Goal: Transaction & Acquisition: Download file/media

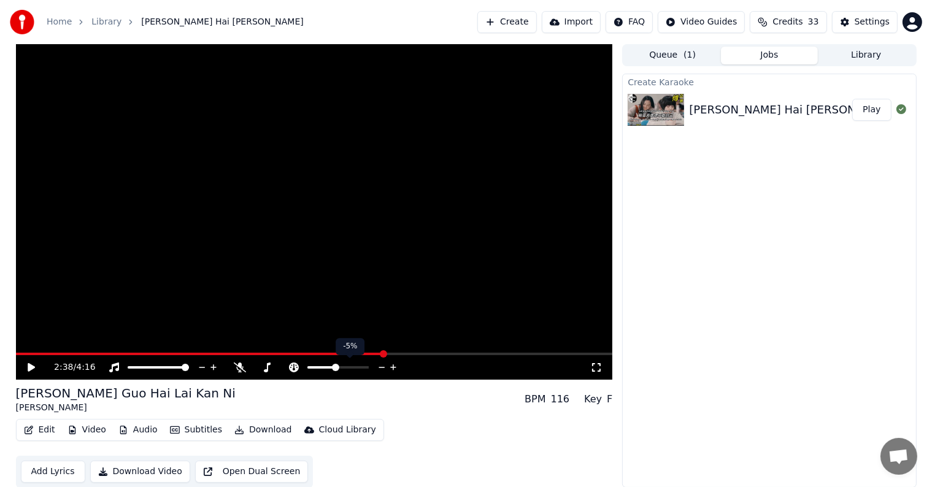
click at [381, 366] on icon at bounding box center [382, 367] width 12 height 12
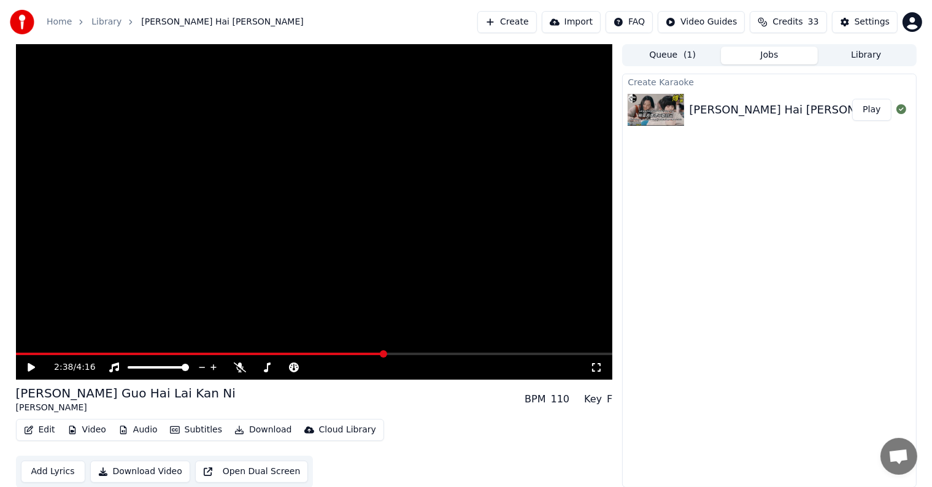
click at [28, 364] on icon at bounding box center [31, 367] width 7 height 9
click at [338, 366] on icon at bounding box center [340, 367] width 12 height 12
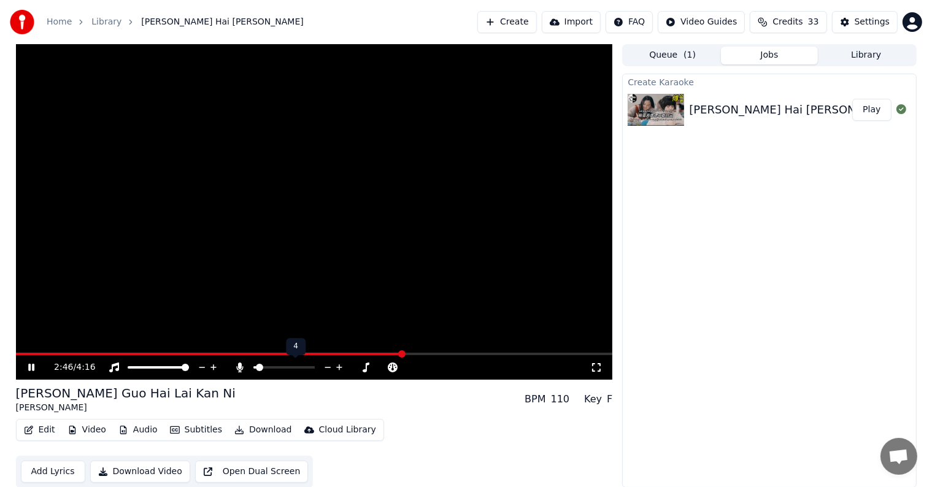
click at [338, 366] on icon at bounding box center [340, 367] width 12 height 12
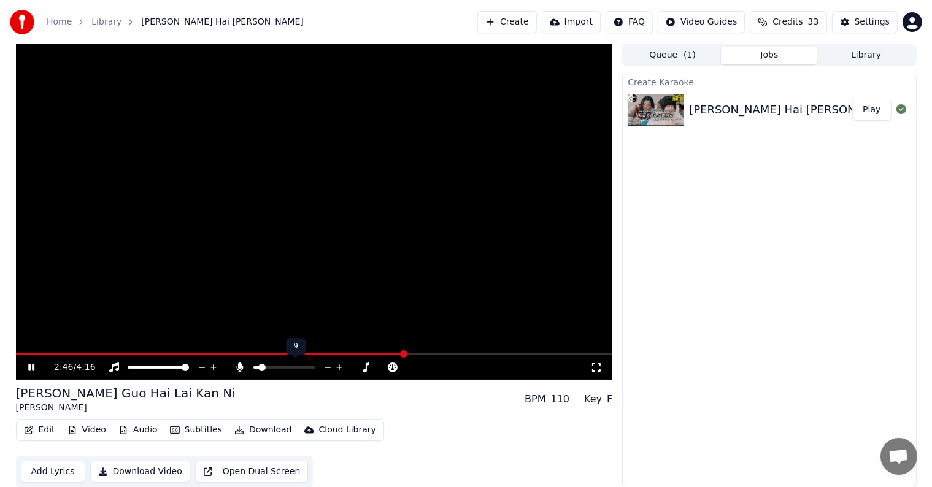
click at [338, 366] on icon at bounding box center [340, 367] width 12 height 12
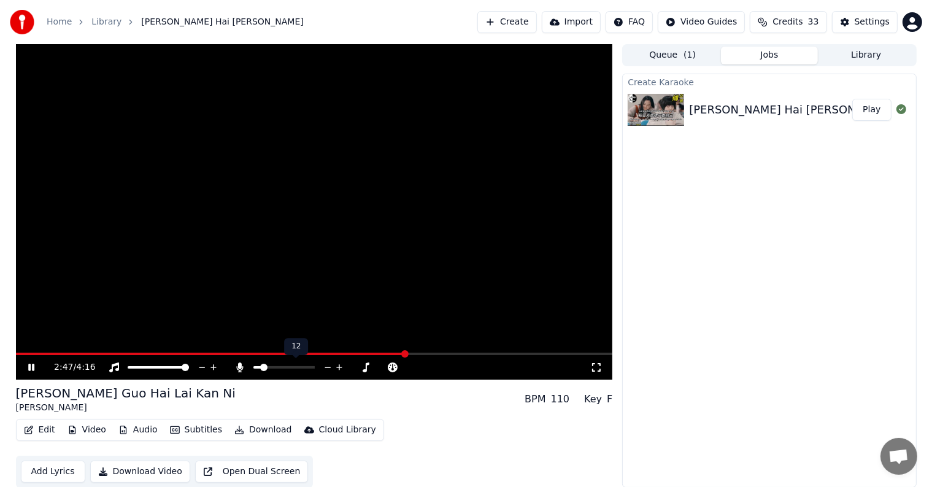
click at [338, 366] on icon at bounding box center [340, 367] width 12 height 12
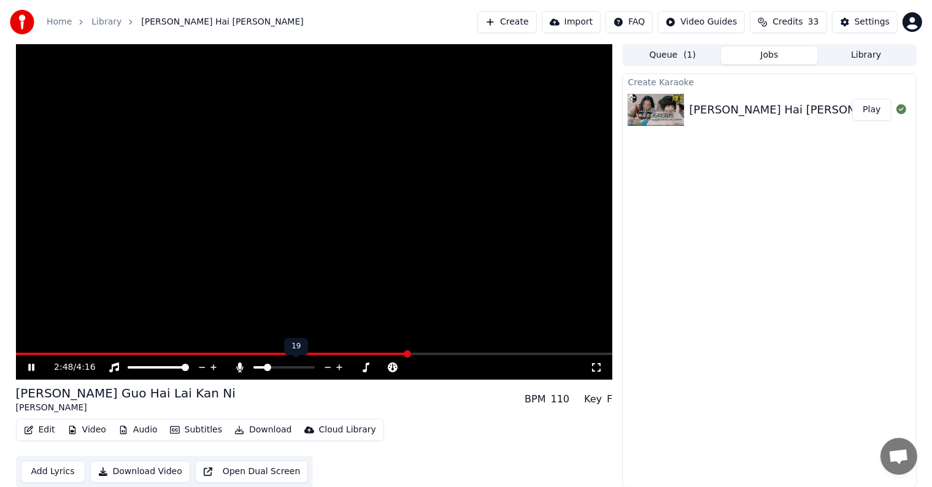
click at [338, 366] on icon at bounding box center [340, 367] width 12 height 12
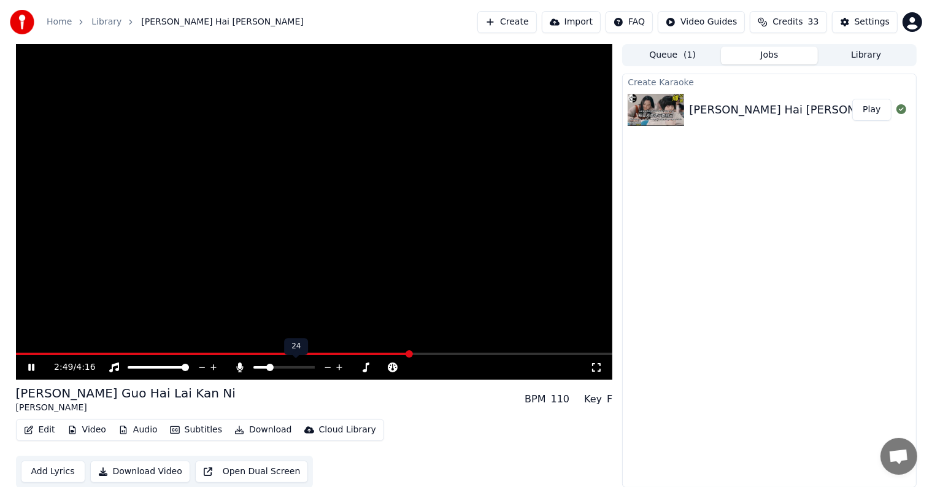
click at [338, 366] on icon at bounding box center [340, 367] width 12 height 12
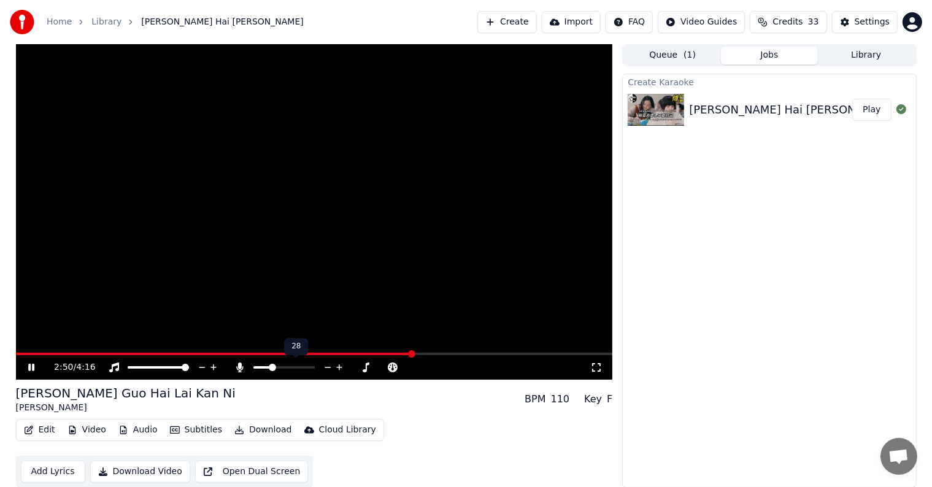
click at [338, 366] on icon at bounding box center [340, 367] width 12 height 12
click at [339, 366] on icon at bounding box center [339, 367] width 6 height 6
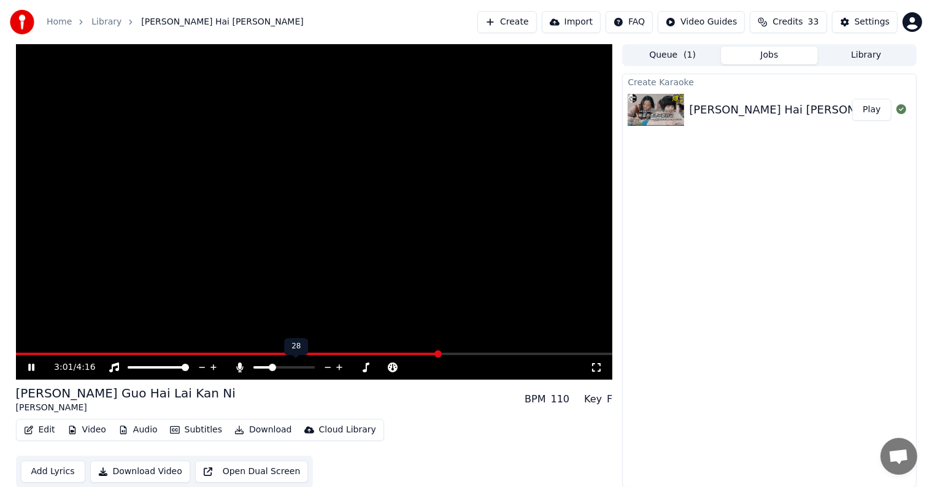
click at [339, 366] on icon at bounding box center [339, 367] width 6 height 6
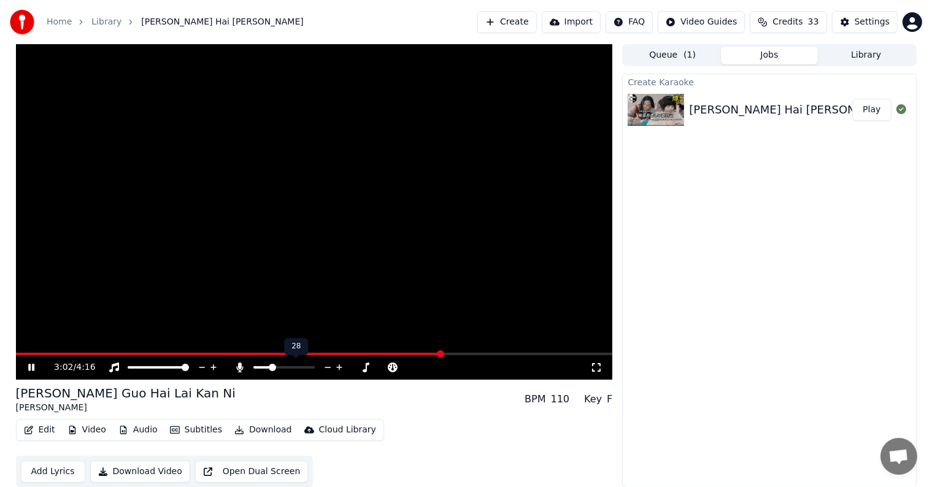
click at [339, 366] on icon at bounding box center [339, 367] width 6 height 6
click at [337, 366] on icon at bounding box center [340, 367] width 12 height 12
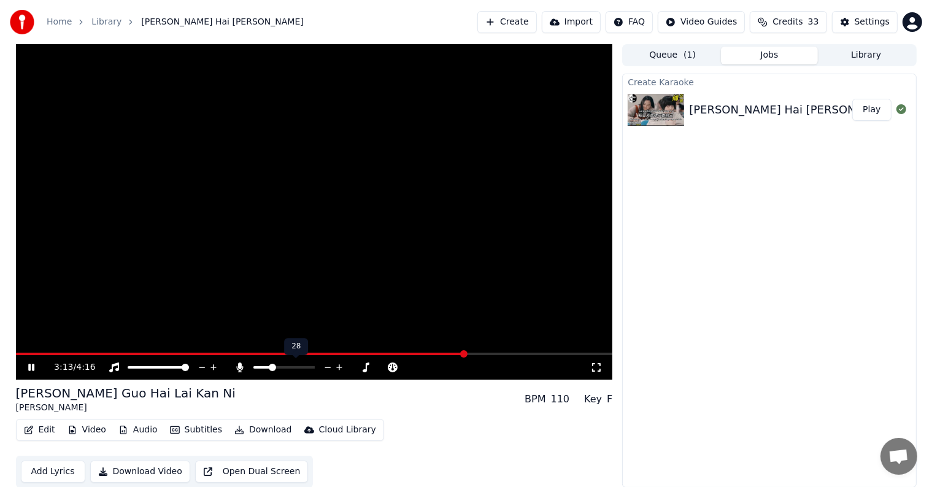
click at [337, 366] on icon at bounding box center [340, 367] width 12 height 12
click at [339, 366] on icon at bounding box center [340, 367] width 12 height 12
click at [326, 366] on icon at bounding box center [328, 367] width 12 height 12
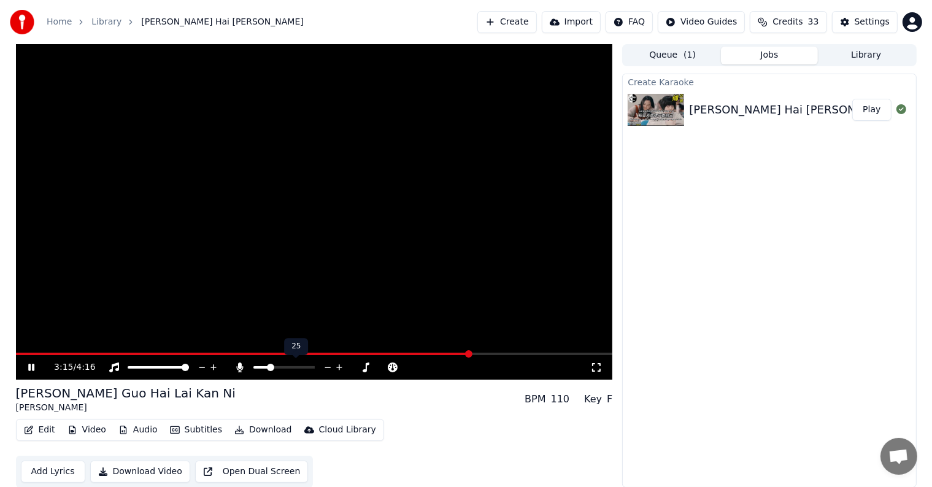
click at [326, 366] on icon at bounding box center [328, 367] width 12 height 12
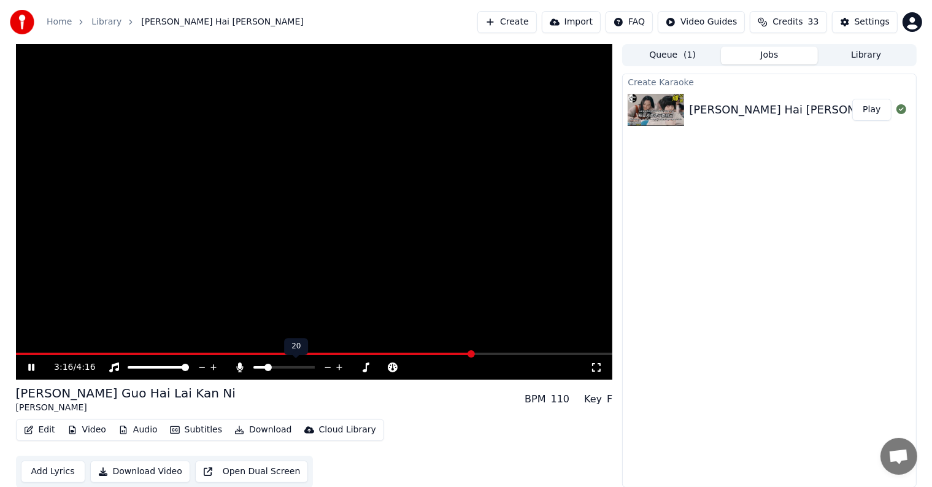
click at [326, 366] on icon at bounding box center [328, 367] width 12 height 12
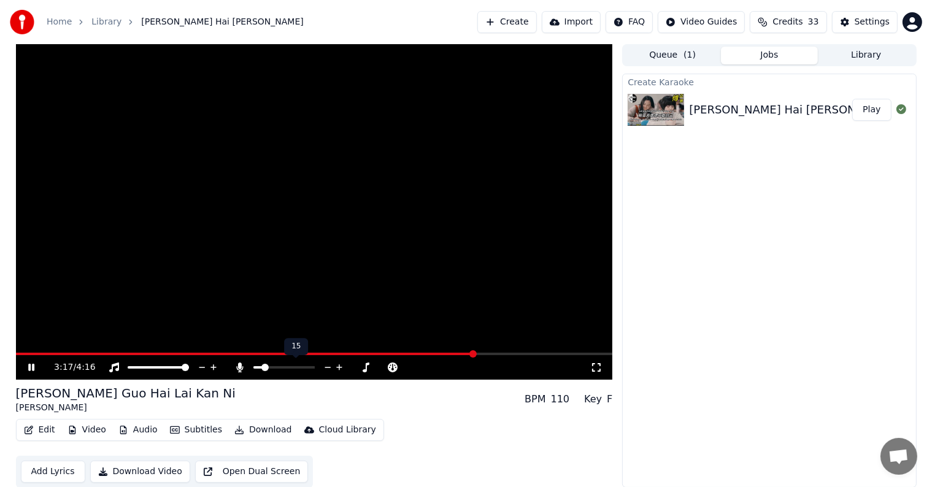
click at [326, 366] on icon at bounding box center [328, 367] width 12 height 12
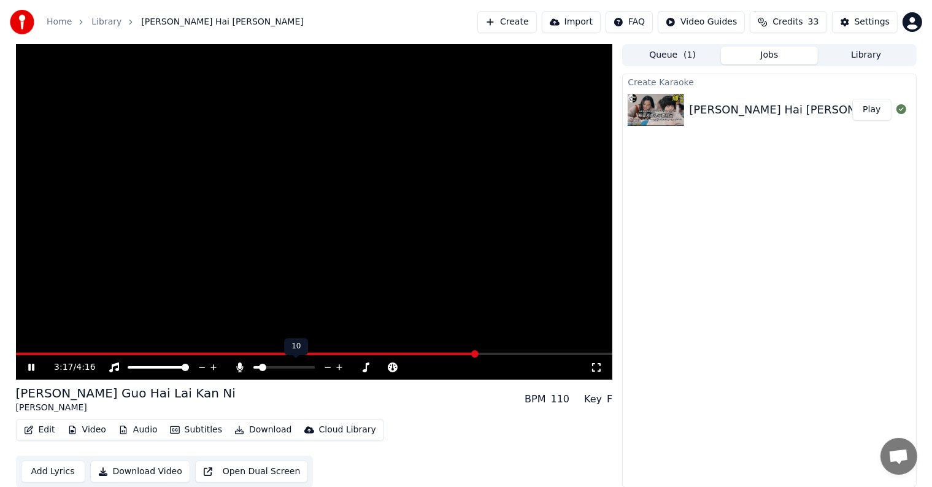
click at [326, 366] on icon at bounding box center [328, 367] width 12 height 12
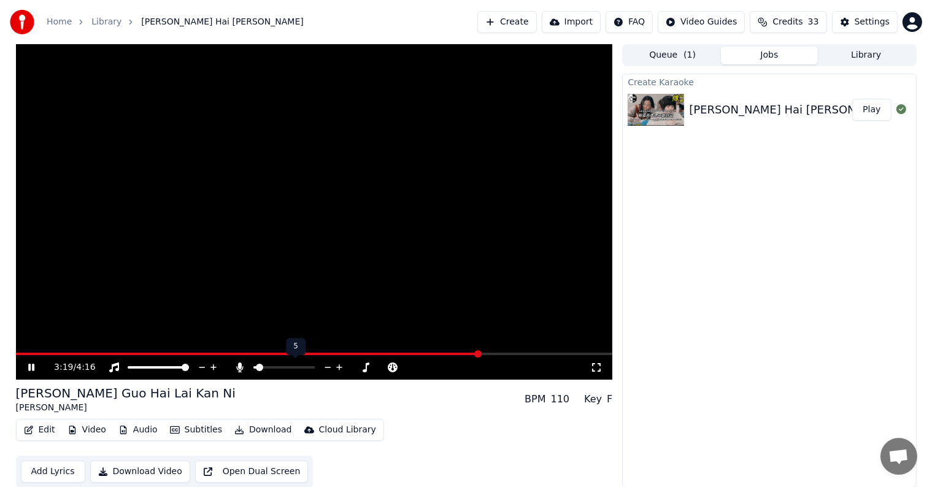
click at [326, 366] on icon at bounding box center [328, 367] width 12 height 12
click at [339, 364] on icon at bounding box center [340, 367] width 12 height 12
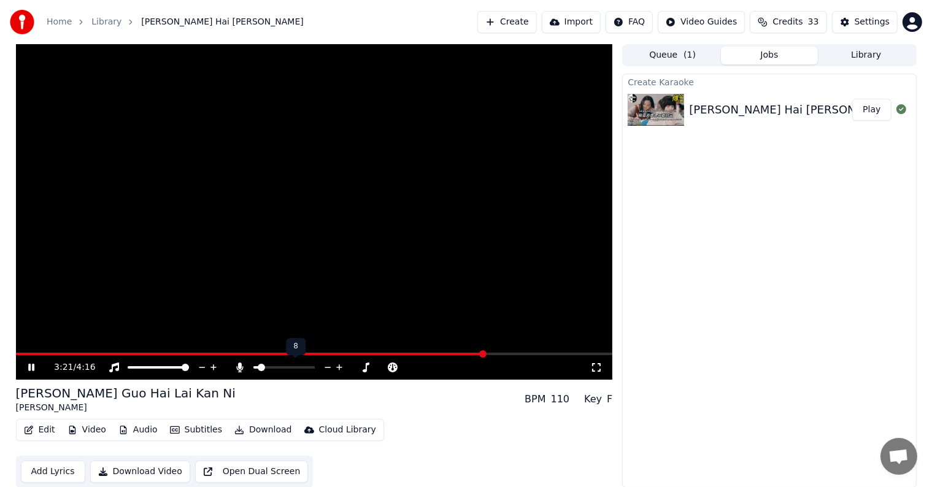
click at [339, 364] on icon at bounding box center [340, 367] width 12 height 12
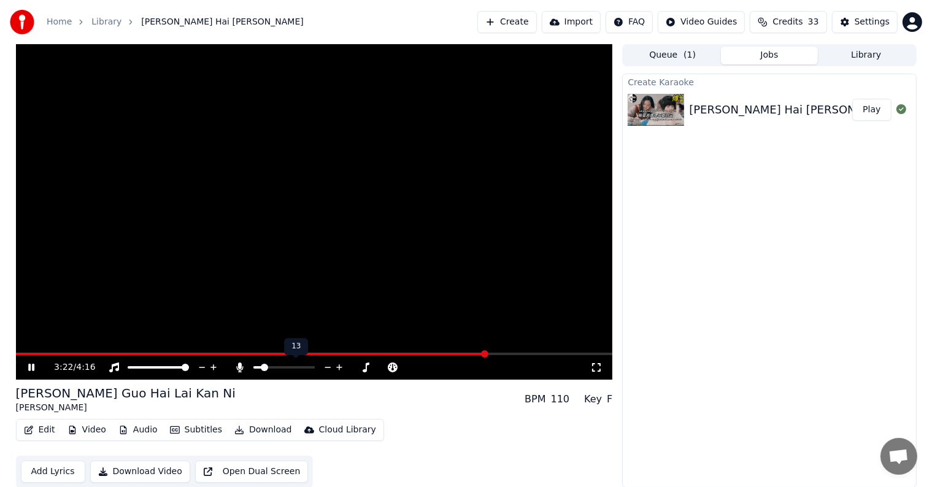
click at [339, 364] on icon at bounding box center [340, 367] width 12 height 12
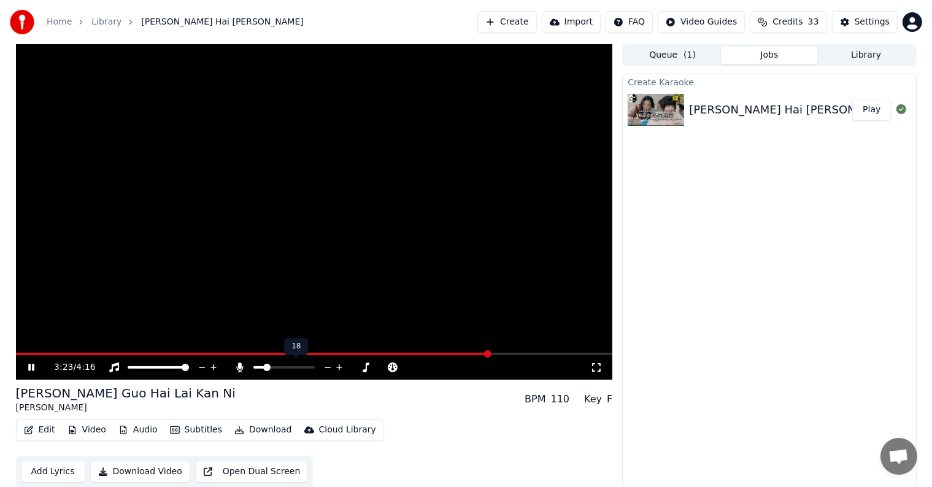
click at [339, 364] on icon at bounding box center [340, 367] width 12 height 12
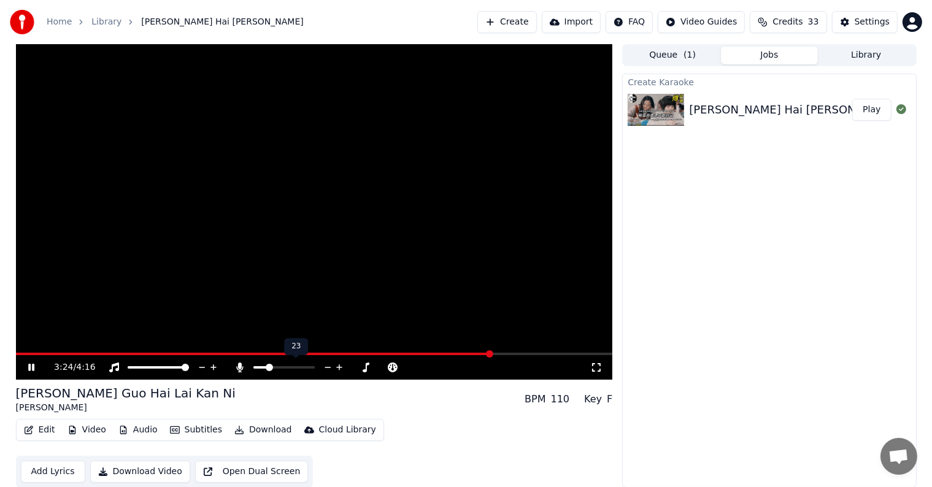
click at [339, 364] on icon at bounding box center [340, 367] width 12 height 12
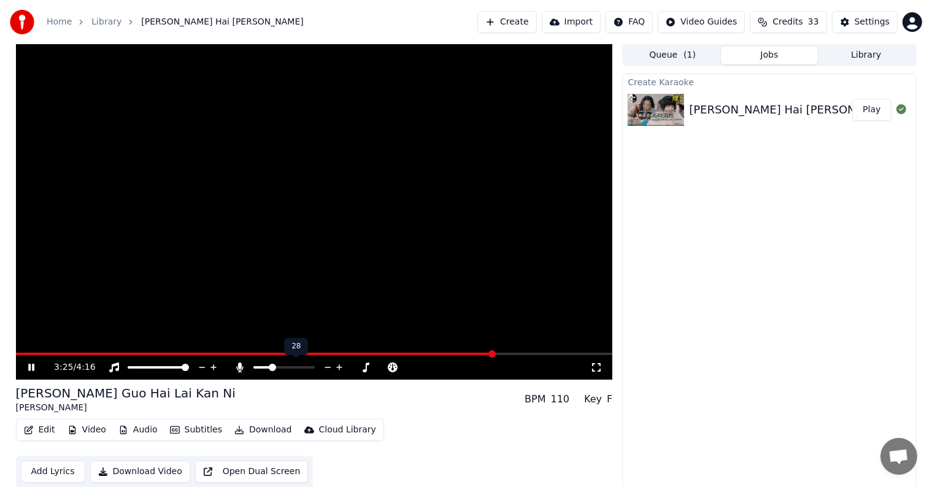
click at [339, 364] on icon at bounding box center [340, 367] width 12 height 12
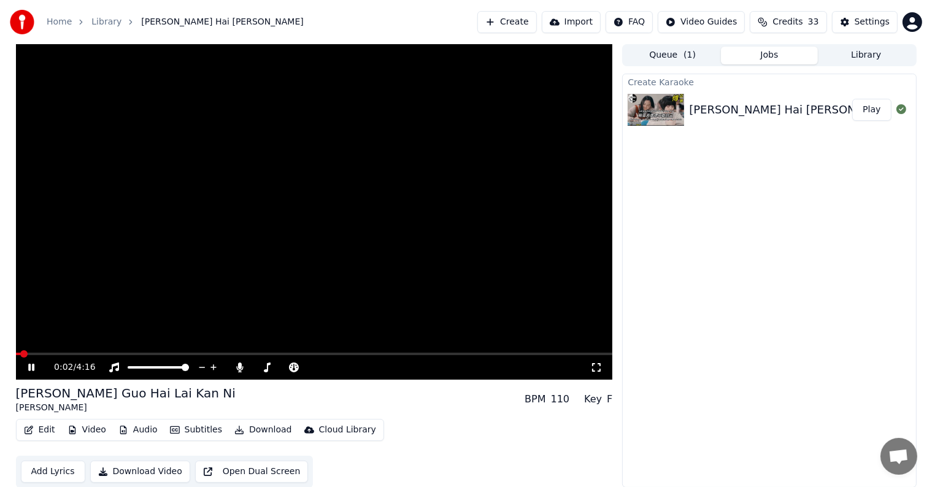
click at [20, 353] on span at bounding box center [18, 354] width 5 height 2
click at [32, 368] on icon at bounding box center [31, 367] width 6 height 7
click at [32, 367] on icon at bounding box center [31, 367] width 7 height 9
click at [30, 366] on icon at bounding box center [31, 367] width 6 height 7
click at [195, 355] on span at bounding box center [106, 354] width 180 height 2
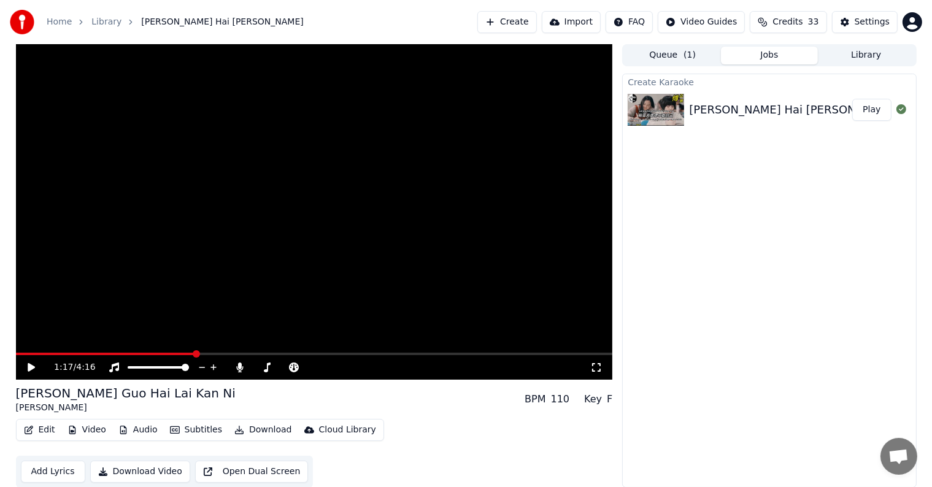
click at [184, 353] on span at bounding box center [106, 354] width 180 height 2
click at [30, 365] on icon at bounding box center [31, 367] width 7 height 9
click at [29, 364] on icon at bounding box center [31, 367] width 6 height 7
click at [29, 364] on icon at bounding box center [31, 367] width 7 height 9
click at [392, 366] on icon at bounding box center [394, 367] width 12 height 12
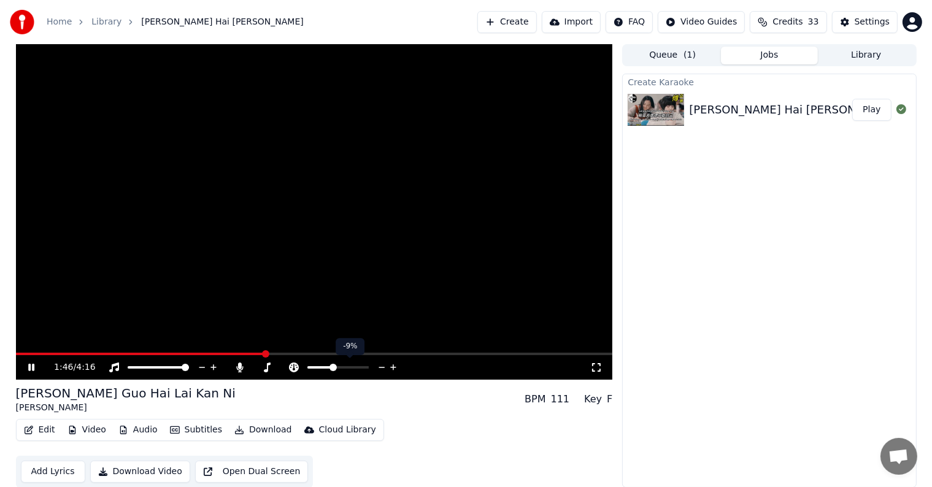
click at [392, 366] on icon at bounding box center [394, 367] width 12 height 12
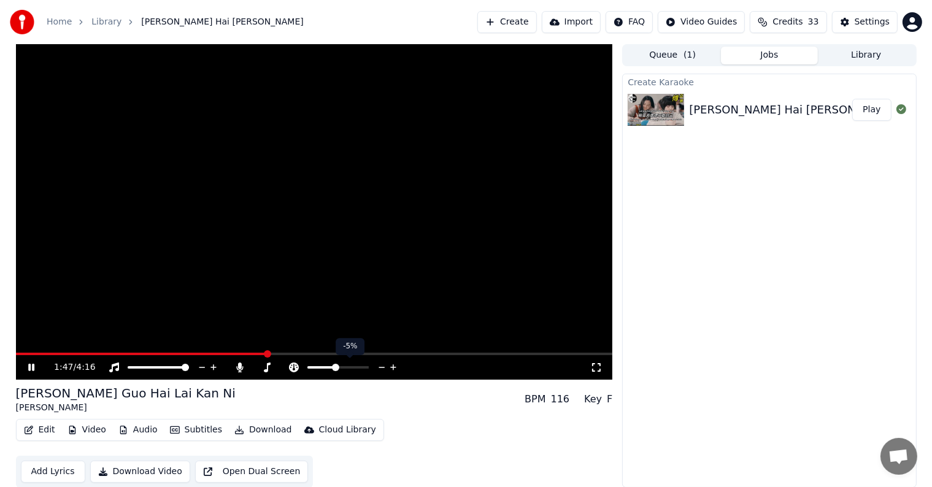
click at [392, 366] on icon at bounding box center [394, 367] width 12 height 12
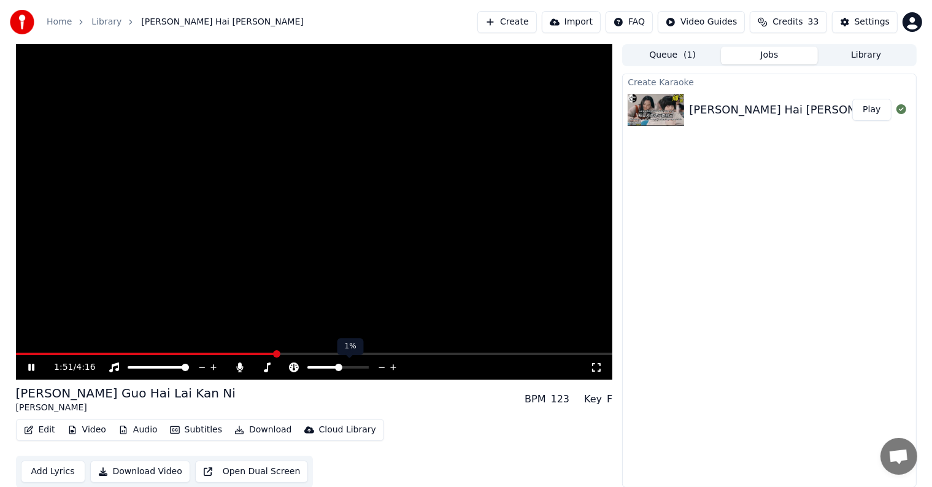
click at [382, 366] on icon at bounding box center [382, 367] width 12 height 12
click at [230, 353] on span at bounding box center [123, 354] width 215 height 2
click at [381, 367] on icon at bounding box center [382, 367] width 12 height 12
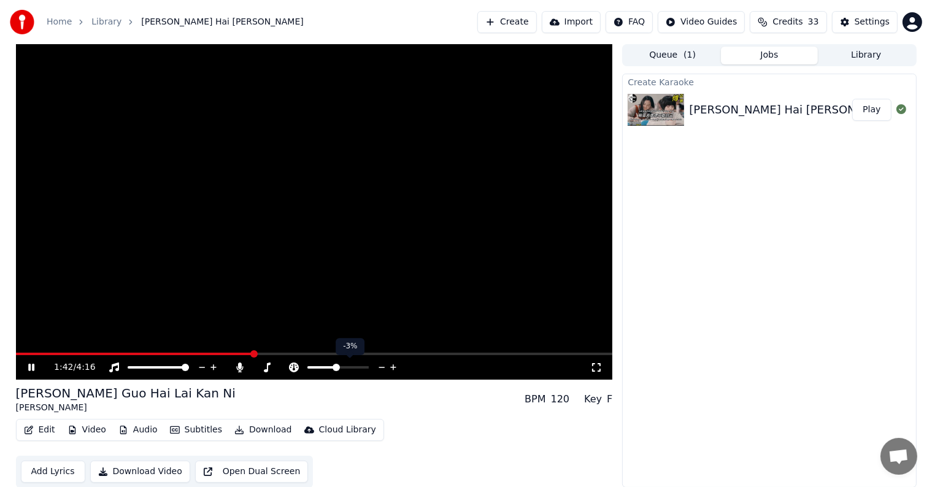
click at [381, 367] on icon at bounding box center [382, 367] width 12 height 12
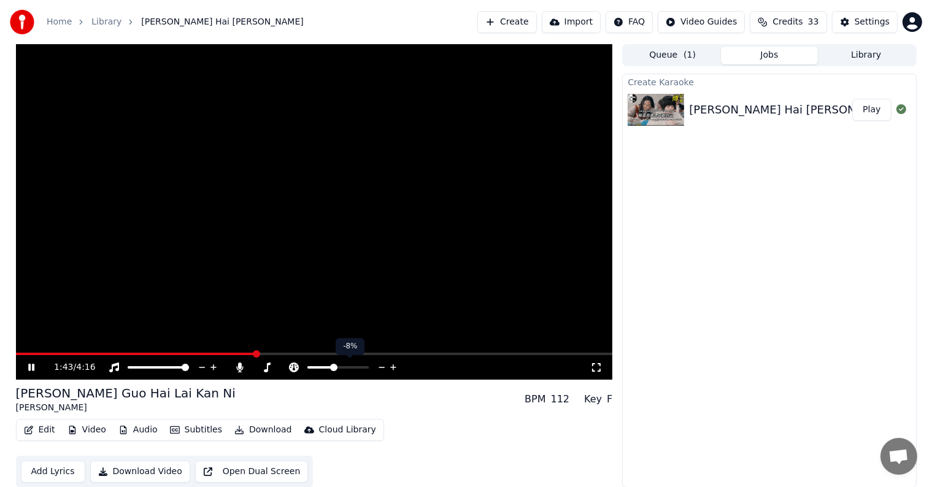
click at [381, 367] on icon at bounding box center [382, 367] width 12 height 12
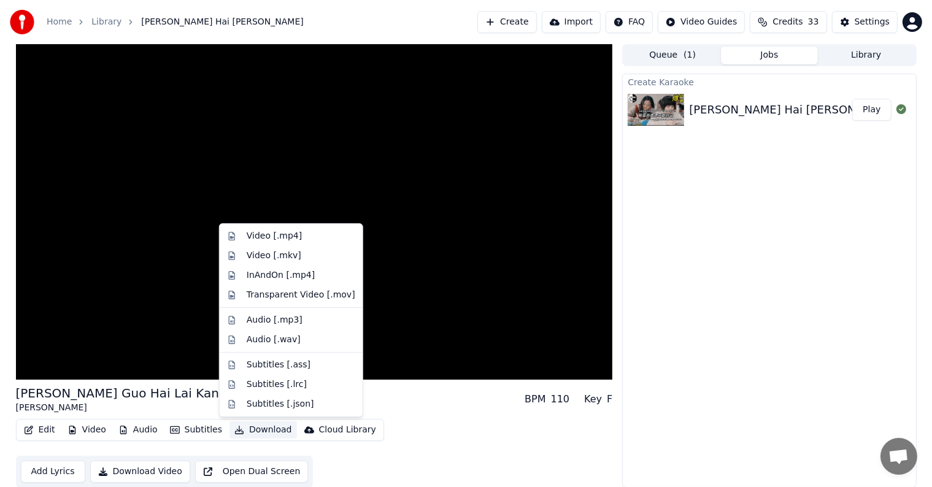
click at [260, 431] on button "Download" at bounding box center [262, 430] width 67 height 17
click at [293, 235] on div "Video [.mp4]" at bounding box center [274, 236] width 55 height 12
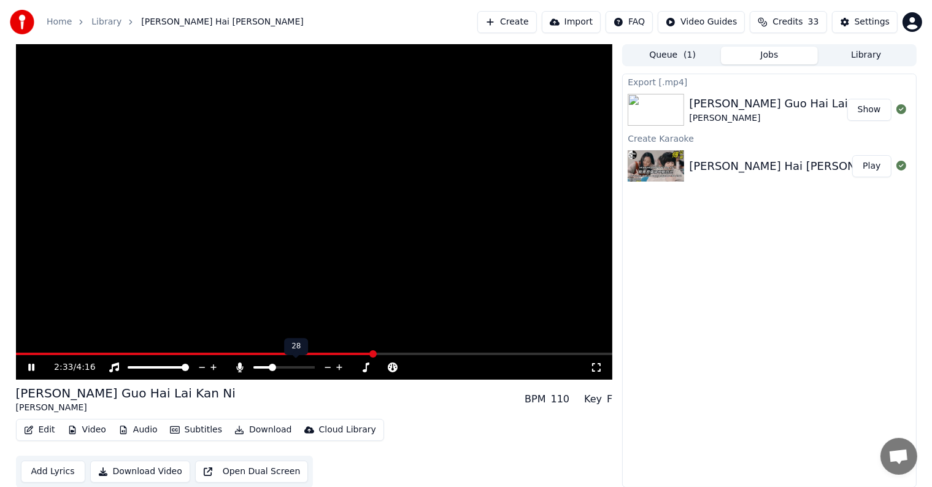
click at [328, 368] on icon at bounding box center [328, 367] width 12 height 12
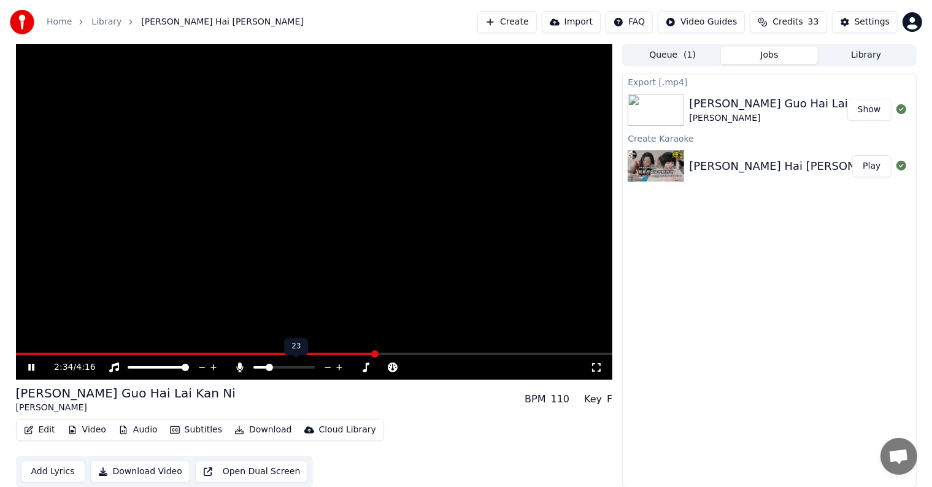
click at [328, 368] on icon at bounding box center [328, 367] width 12 height 12
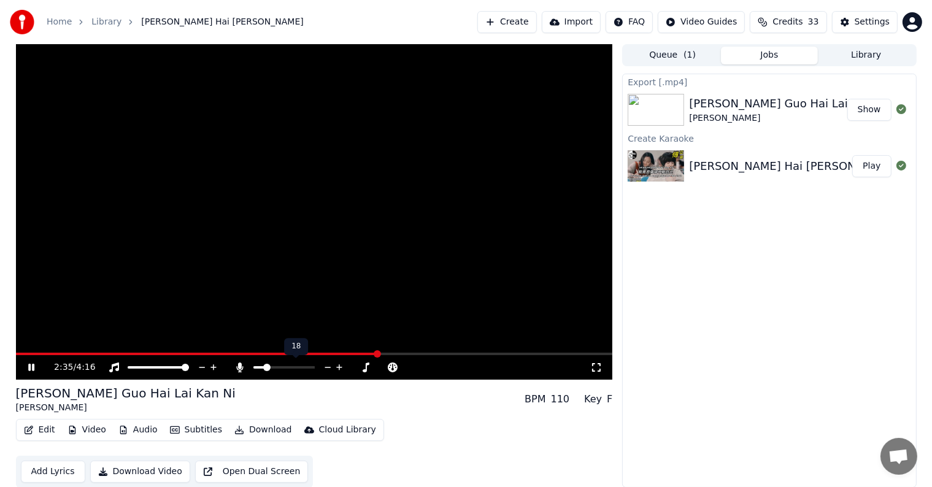
click at [328, 368] on icon at bounding box center [328, 367] width 12 height 12
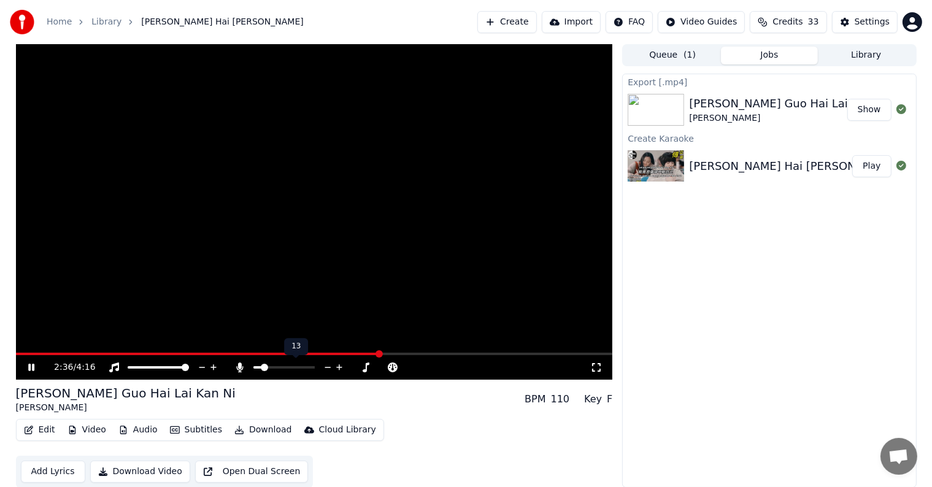
click at [328, 368] on icon at bounding box center [328, 367] width 12 height 12
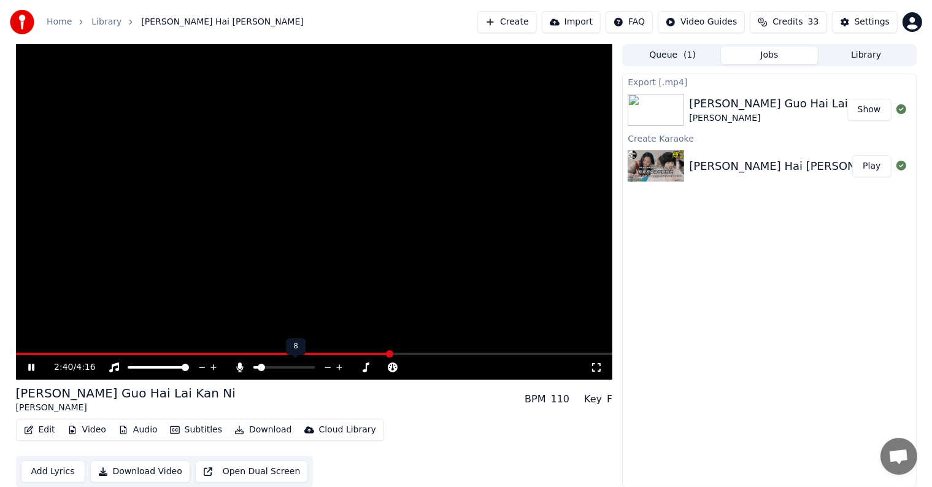
click at [328, 368] on icon at bounding box center [328, 367] width 12 height 12
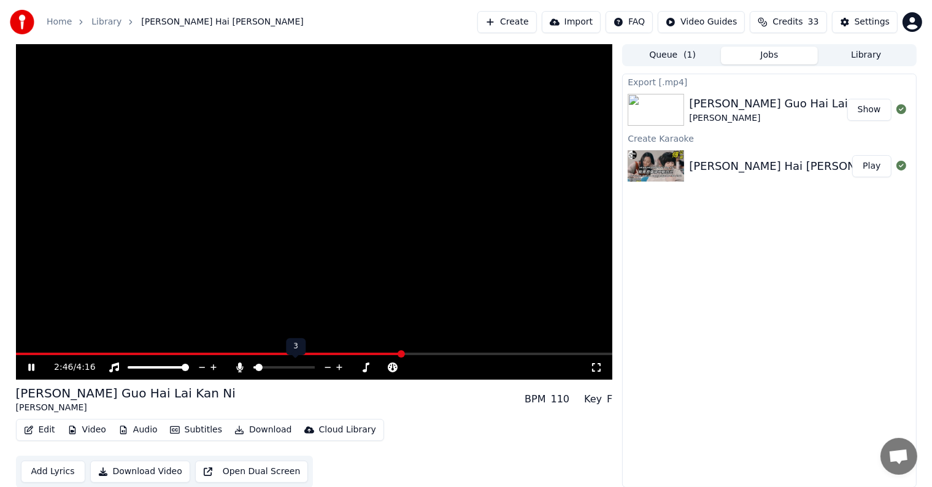
click at [328, 368] on icon at bounding box center [328, 367] width 12 height 12
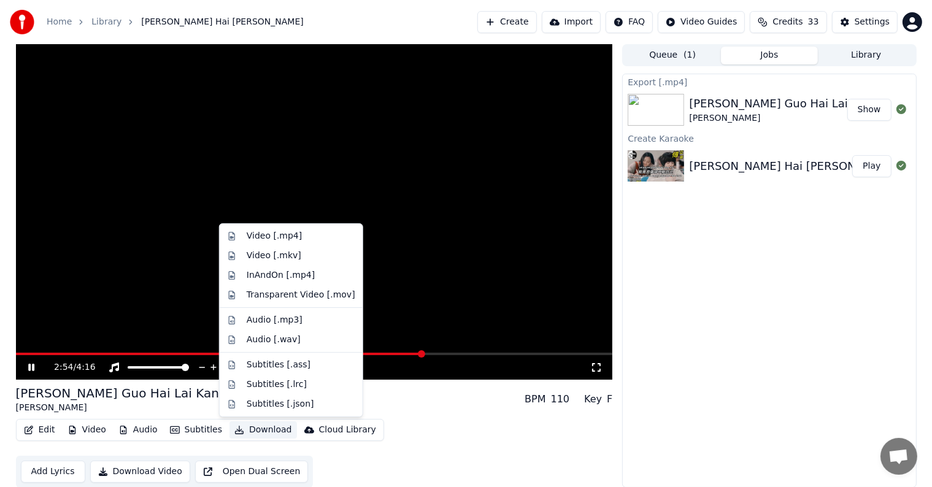
click at [255, 430] on button "Download" at bounding box center [262, 430] width 67 height 17
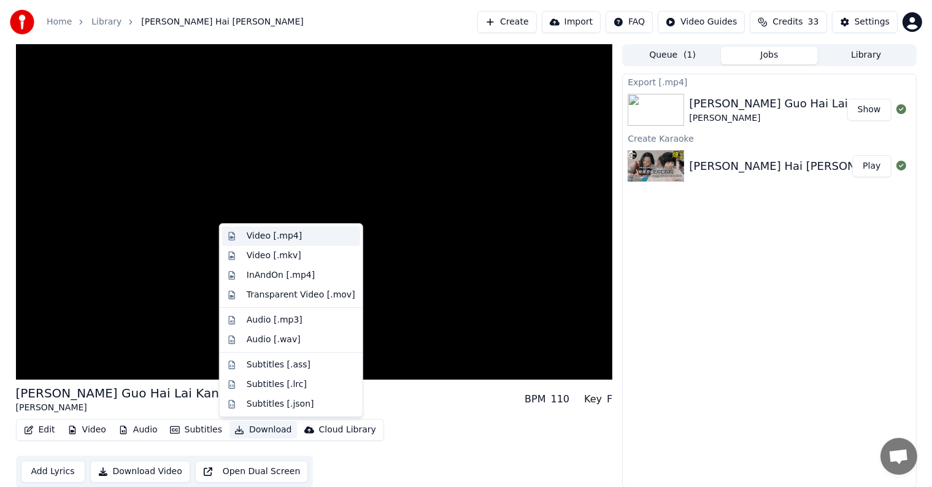
click at [282, 236] on div "Video [.mp4]" at bounding box center [274, 236] width 55 height 12
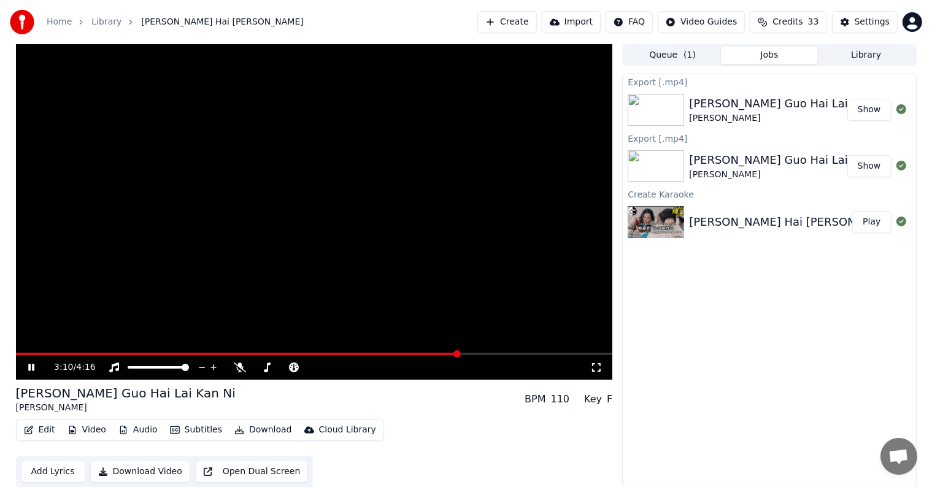
click at [28, 368] on icon at bounding box center [31, 367] width 6 height 7
click at [874, 104] on button "Show" at bounding box center [869, 110] width 44 height 22
click at [857, 53] on button "Library" at bounding box center [866, 56] width 97 height 18
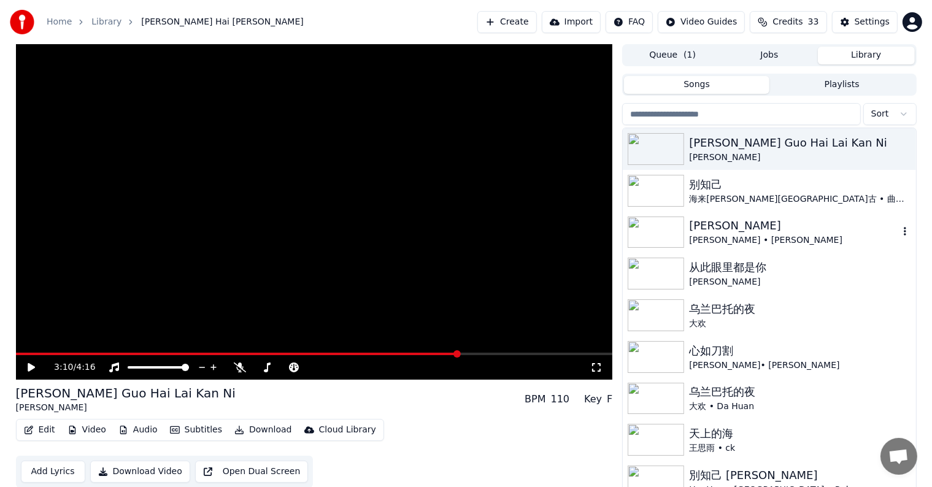
click at [667, 229] on img at bounding box center [656, 233] width 56 height 32
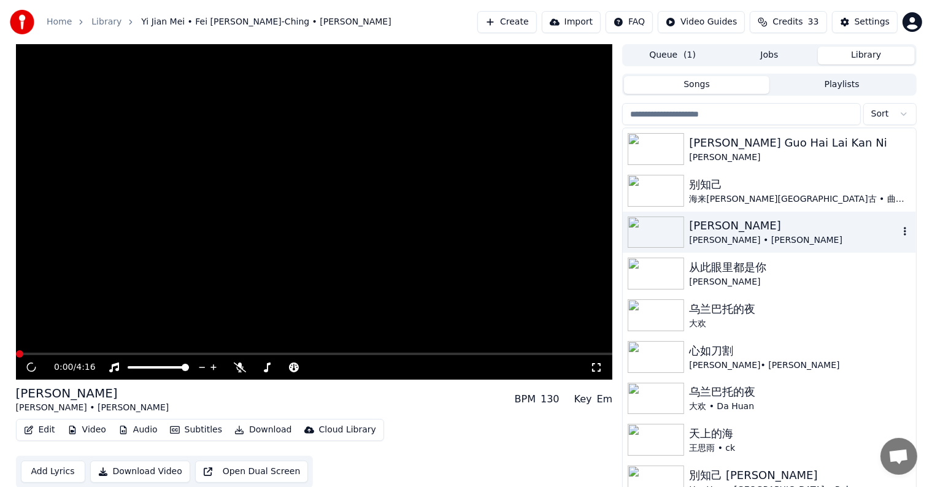
click at [667, 229] on img at bounding box center [656, 233] width 56 height 32
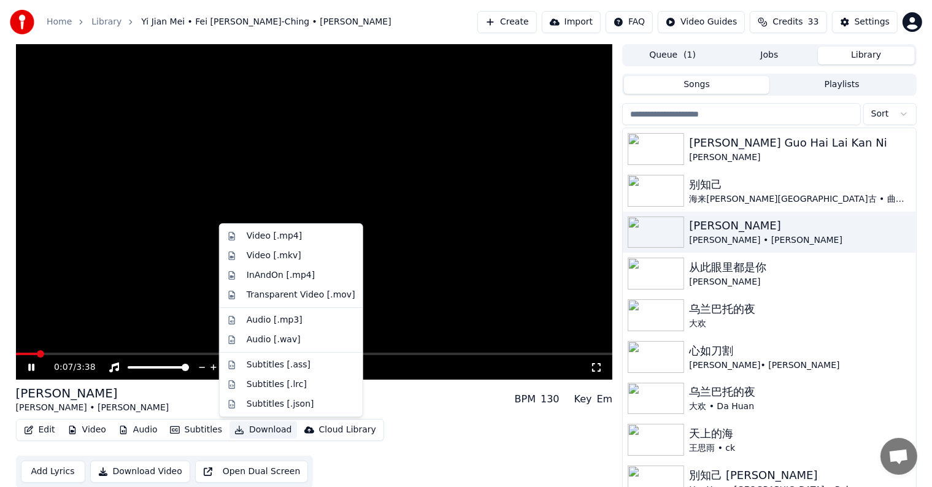
click at [250, 430] on button "Download" at bounding box center [262, 430] width 67 height 17
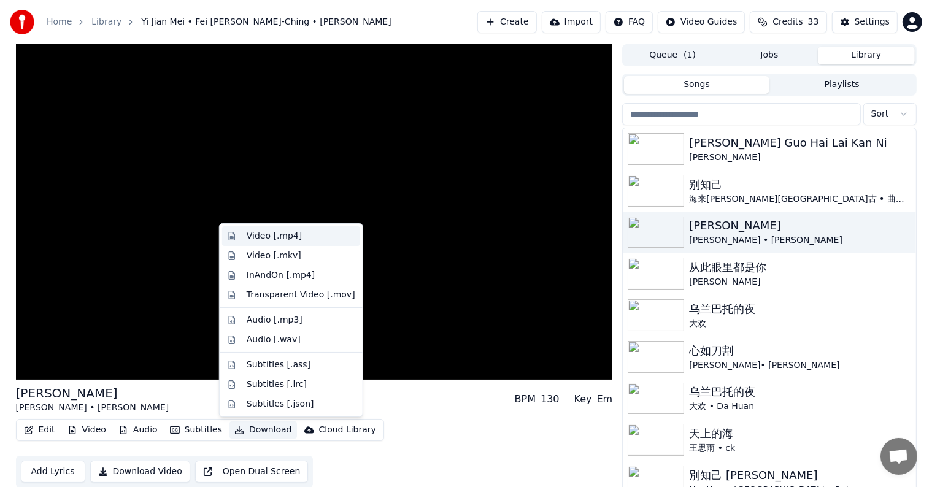
click at [276, 237] on div "Video [.mp4]" at bounding box center [274, 236] width 55 height 12
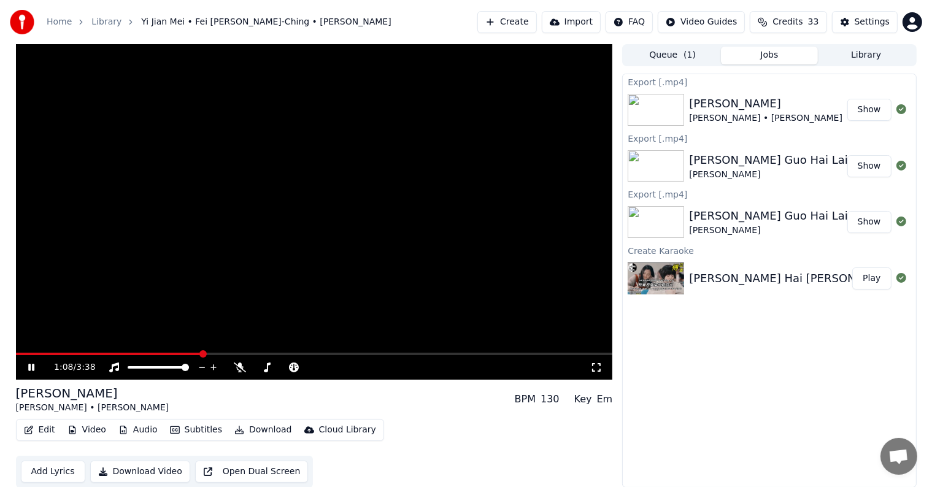
click at [33, 364] on icon at bounding box center [31, 367] width 6 height 7
click at [876, 111] on button "Show" at bounding box center [869, 110] width 44 height 22
click at [866, 108] on button "Show" at bounding box center [869, 110] width 44 height 22
click at [29, 368] on icon at bounding box center [31, 367] width 7 height 9
click at [152, 355] on span at bounding box center [84, 354] width 136 height 2
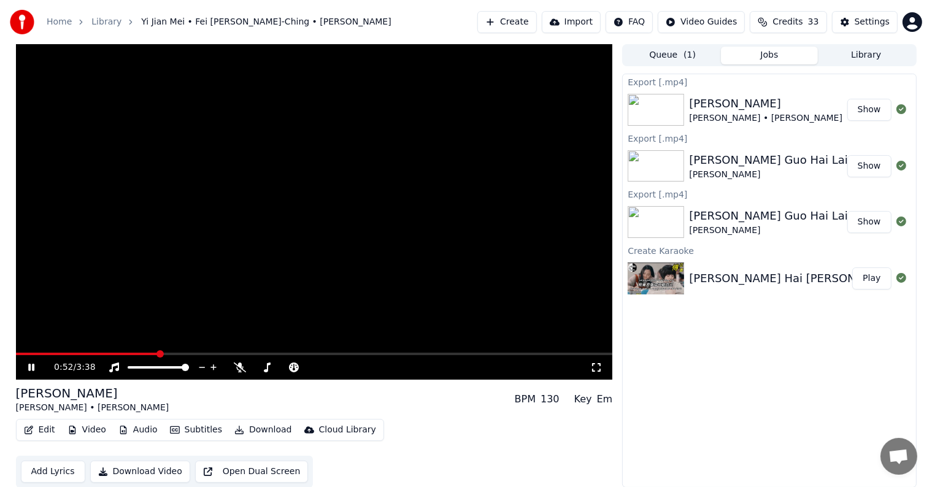
click at [126, 351] on video at bounding box center [314, 212] width 597 height 336
click at [125, 353] on span at bounding box center [70, 354] width 109 height 2
click at [101, 353] on span at bounding box center [58, 354] width 85 height 2
click at [91, 354] on span at bounding box center [54, 354] width 77 height 2
click at [28, 362] on div "0:28 / 3:38" at bounding box center [314, 367] width 587 height 12
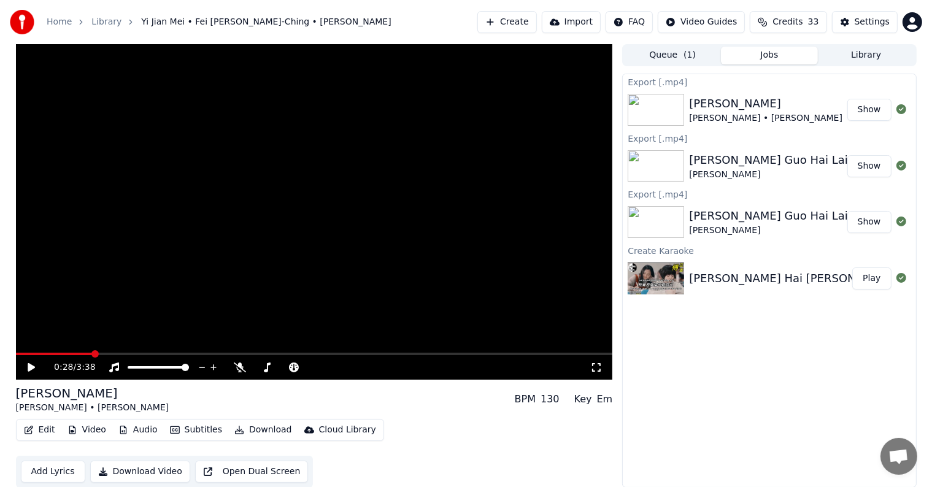
click at [28, 363] on icon at bounding box center [40, 368] width 29 height 10
click at [89, 353] on span at bounding box center [59, 354] width 87 height 2
click at [89, 353] on span at bounding box center [53, 354] width 74 height 2
click at [69, 353] on span at bounding box center [43, 354] width 55 height 2
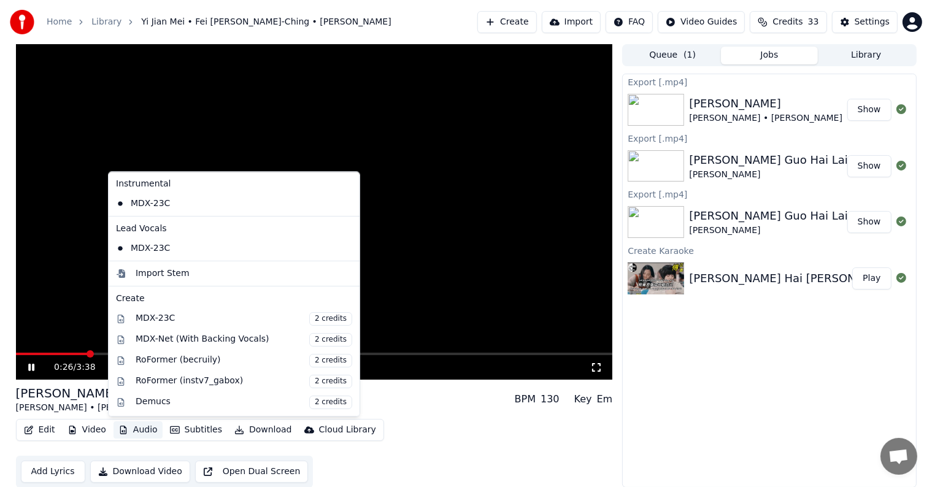
click at [134, 429] on button "Audio" at bounding box center [138, 430] width 49 height 17
click at [20, 342] on video at bounding box center [314, 212] width 597 height 336
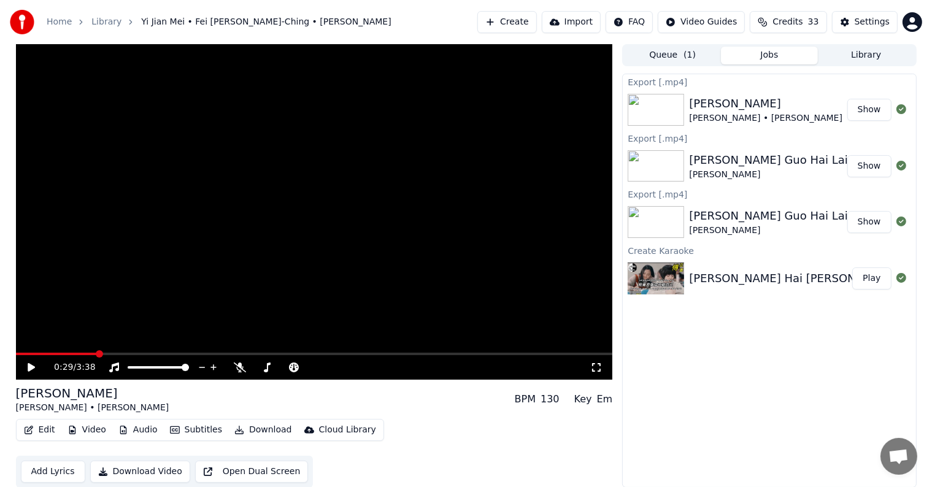
click at [30, 364] on icon at bounding box center [40, 368] width 29 height 10
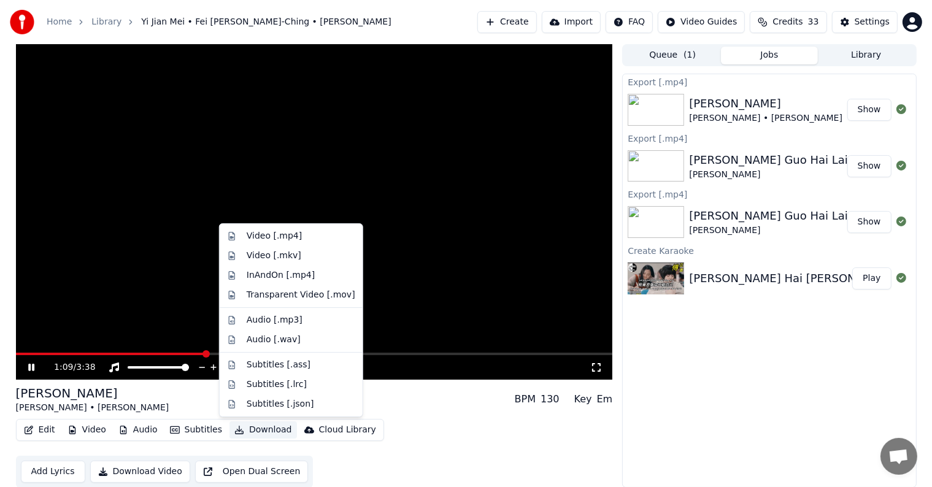
click at [244, 426] on button "Download" at bounding box center [262, 430] width 67 height 17
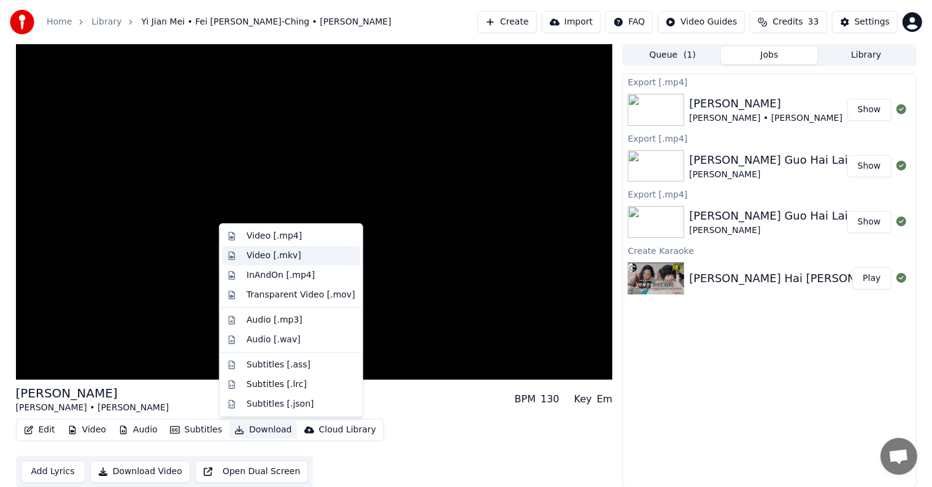
click at [280, 258] on div "Video [.mkv]" at bounding box center [274, 256] width 55 height 12
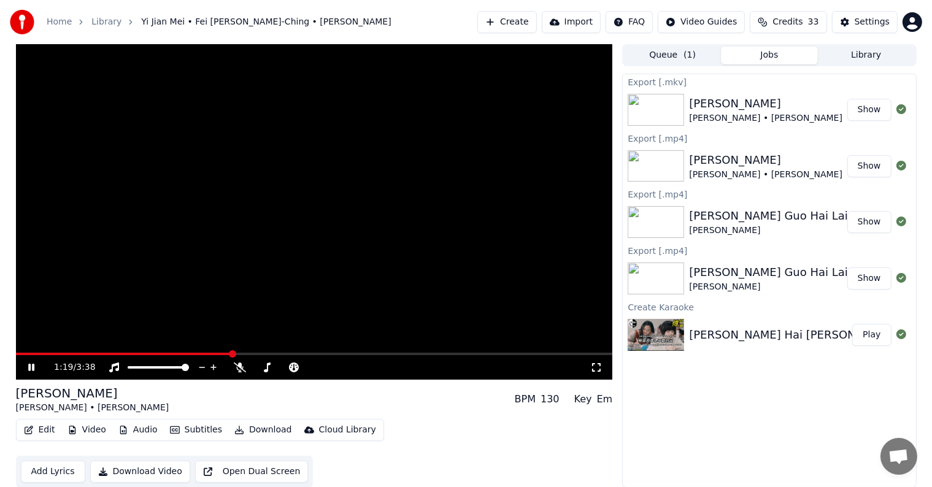
click at [32, 367] on icon at bounding box center [31, 367] width 6 height 7
click at [868, 106] on button "Show" at bounding box center [869, 110] width 44 height 22
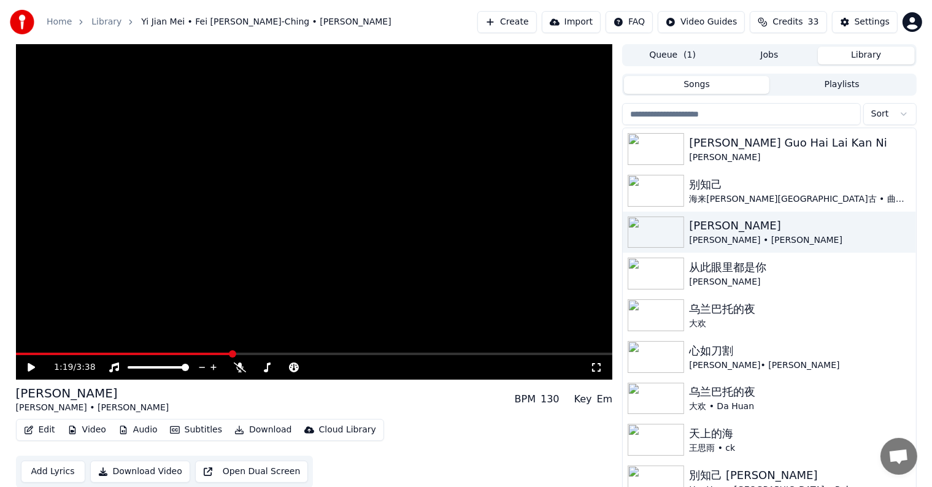
click at [863, 52] on button "Library" at bounding box center [866, 56] width 97 height 18
click at [650, 191] on img at bounding box center [656, 191] width 56 height 32
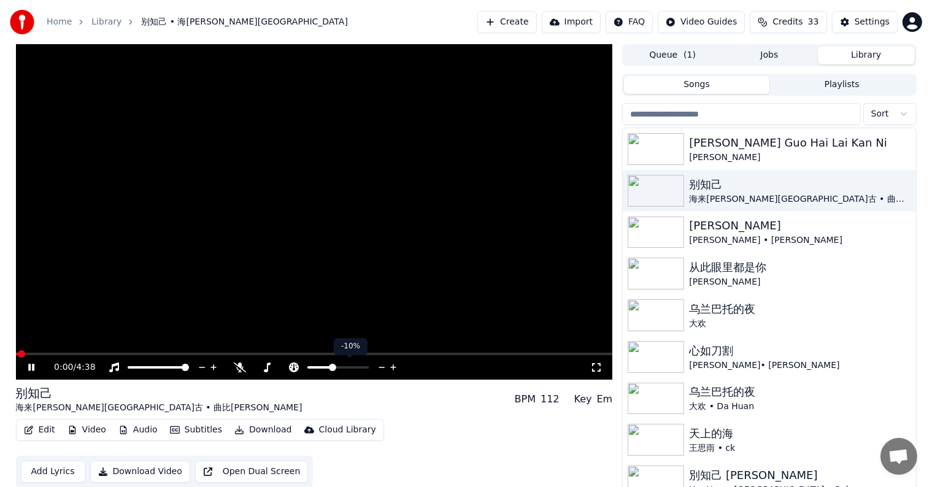
click at [380, 366] on icon at bounding box center [382, 367] width 12 height 12
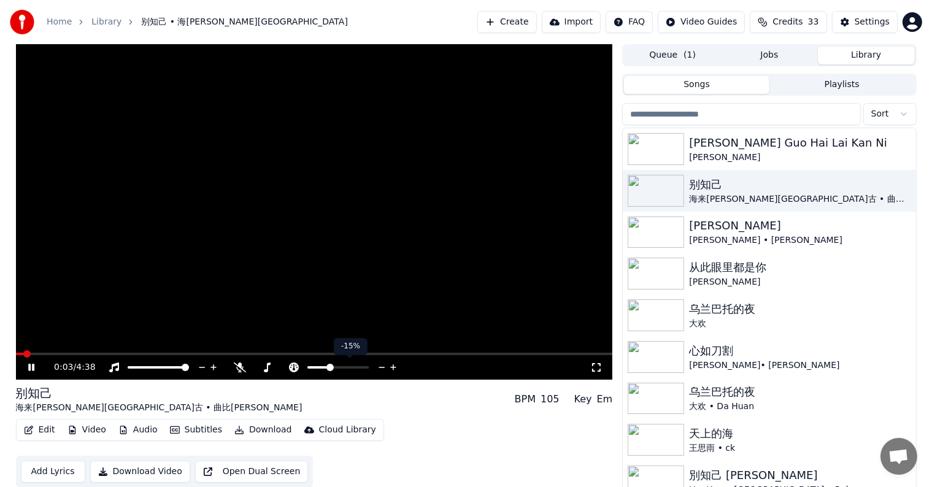
click at [390, 366] on icon at bounding box center [394, 367] width 12 height 12
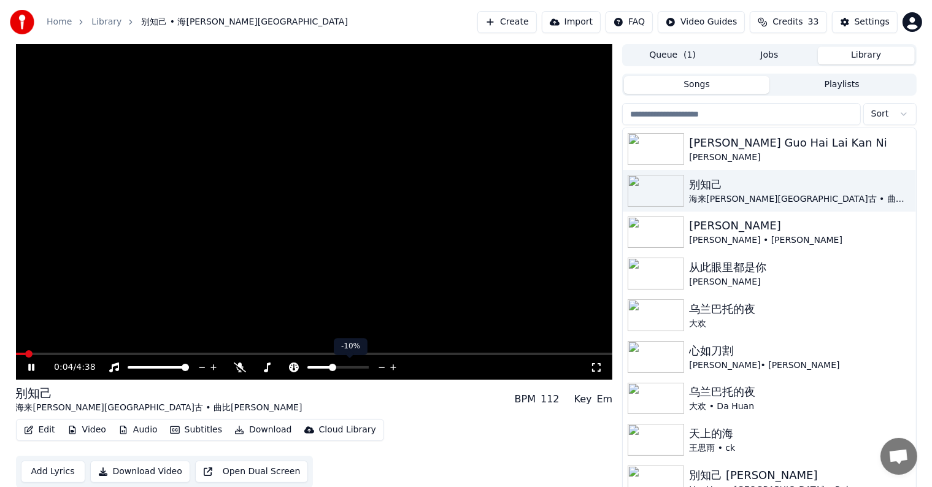
click at [390, 366] on icon at bounding box center [394, 367] width 12 height 12
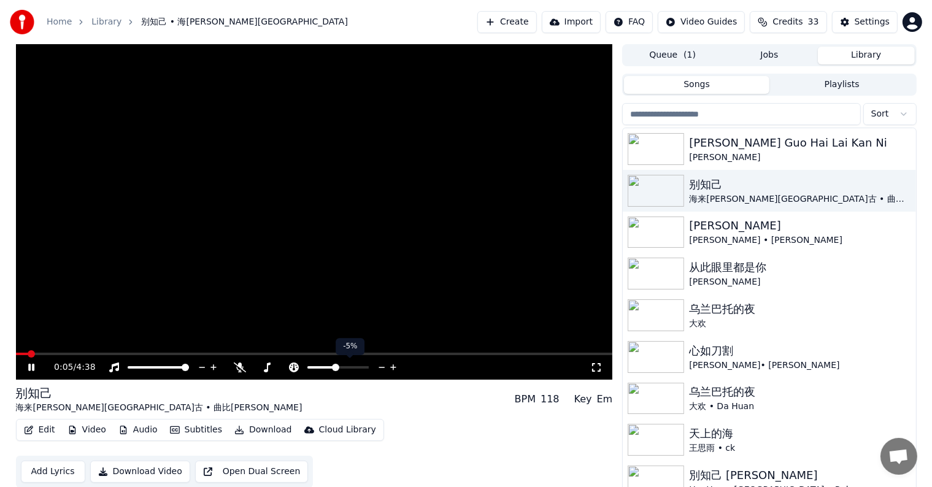
click at [390, 366] on icon at bounding box center [394, 367] width 12 height 12
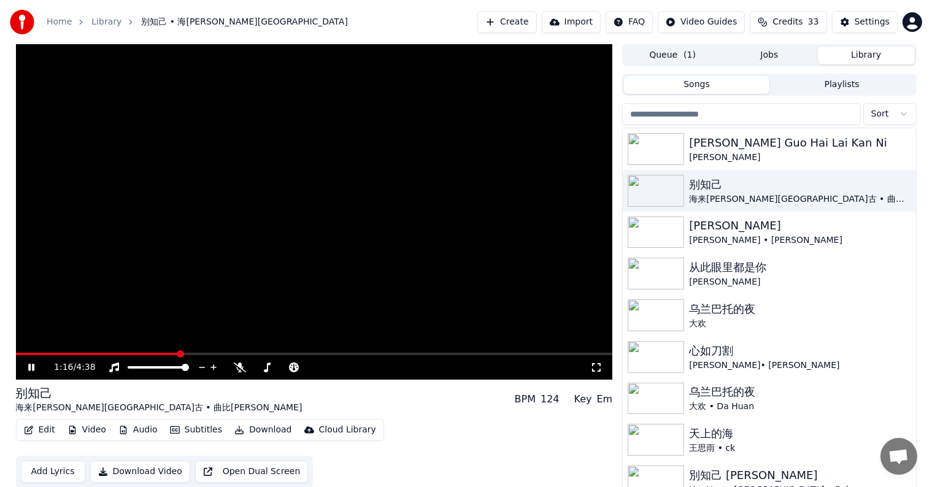
click at [179, 353] on span at bounding box center [314, 354] width 597 height 2
click at [411, 355] on span at bounding box center [314, 354] width 597 height 2
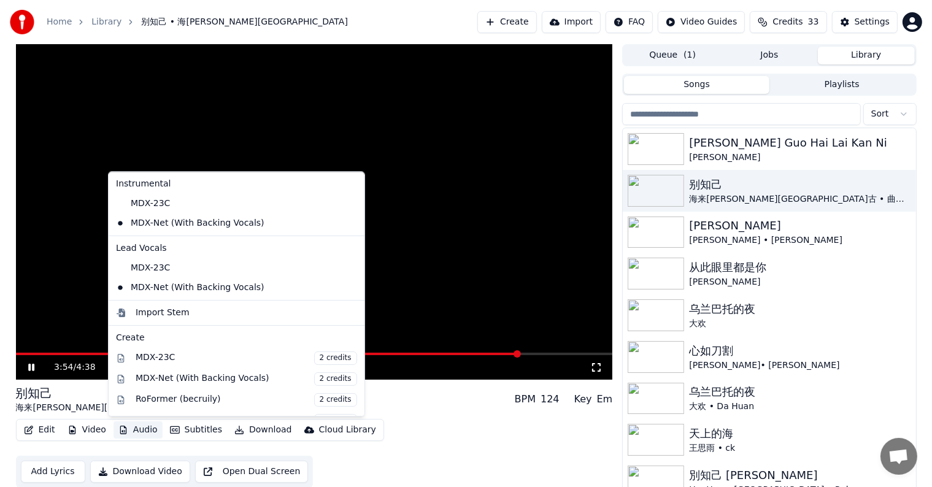
click at [131, 430] on button "Audio" at bounding box center [138, 430] width 49 height 17
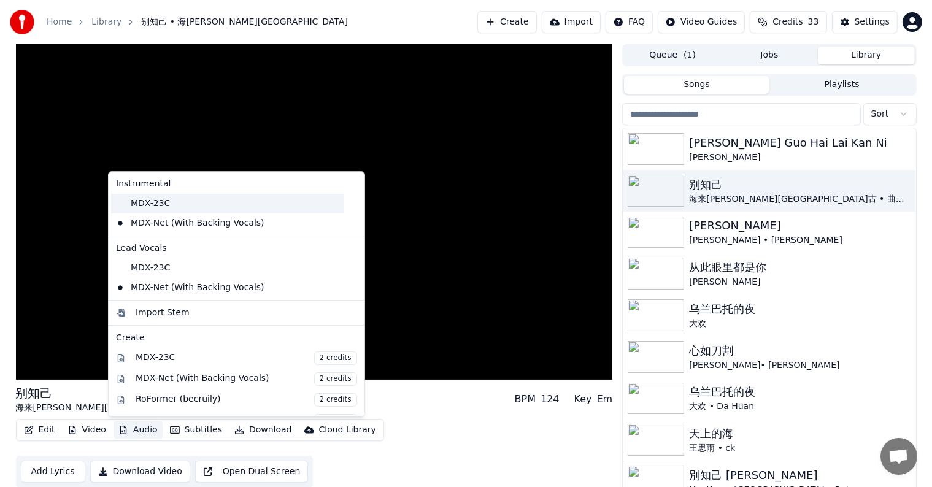
click at [126, 200] on div "MDX-23C" at bounding box center [227, 204] width 233 height 20
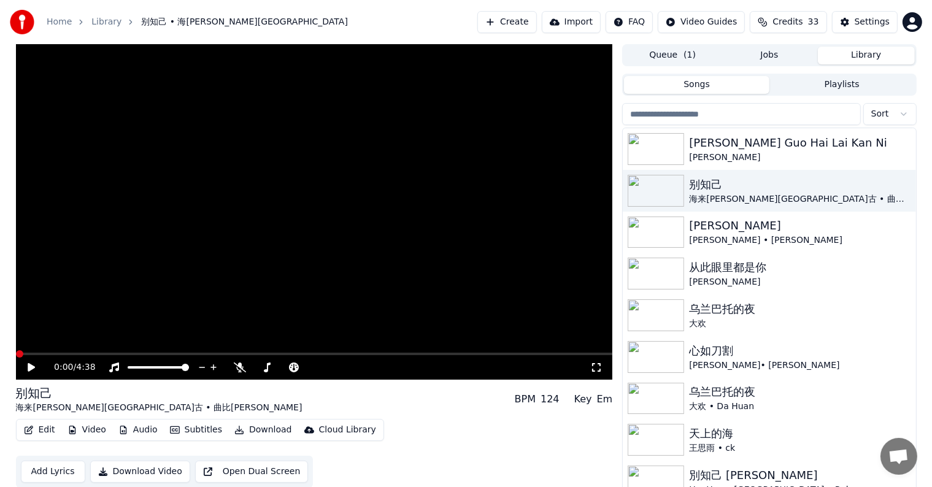
click at [31, 365] on icon at bounding box center [31, 367] width 7 height 9
click at [400, 355] on span at bounding box center [208, 354] width 384 height 2
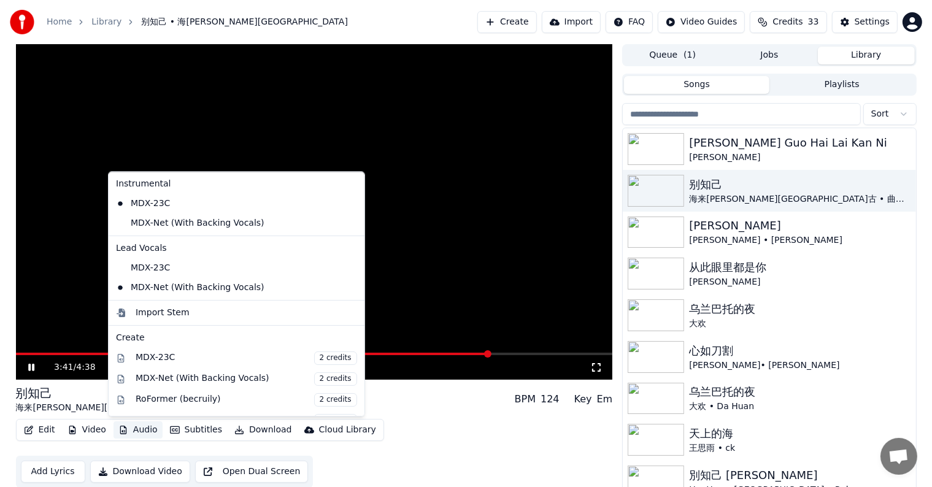
click at [127, 434] on button "Audio" at bounding box center [138, 430] width 49 height 17
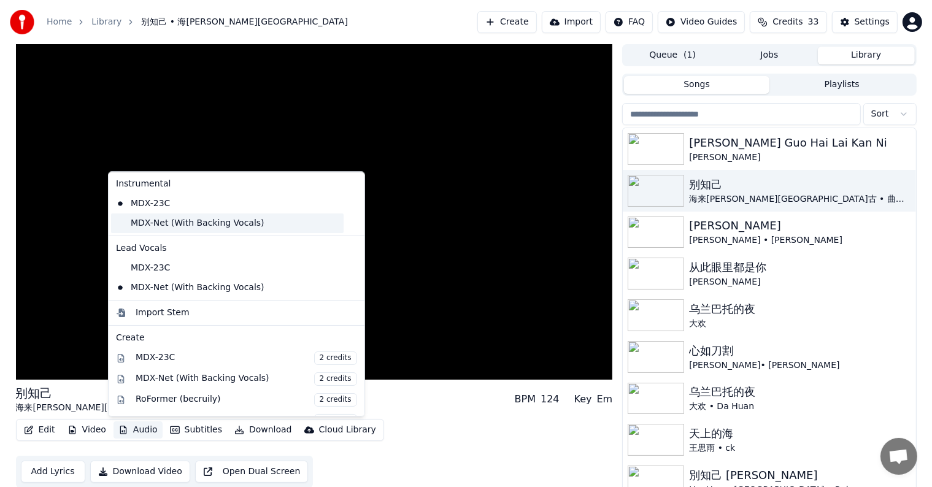
click at [121, 218] on div "MDX-Net (With Backing Vocals)" at bounding box center [227, 224] width 233 height 20
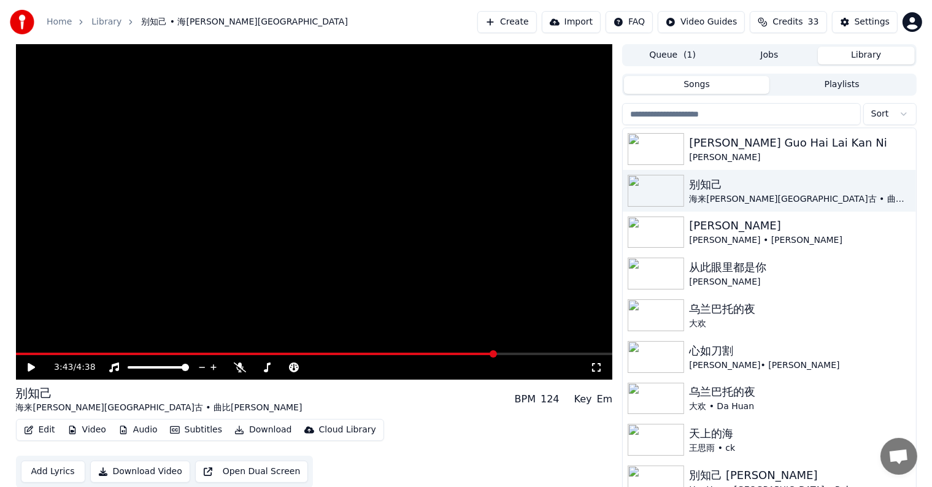
click at [33, 367] on icon at bounding box center [31, 367] width 7 height 9
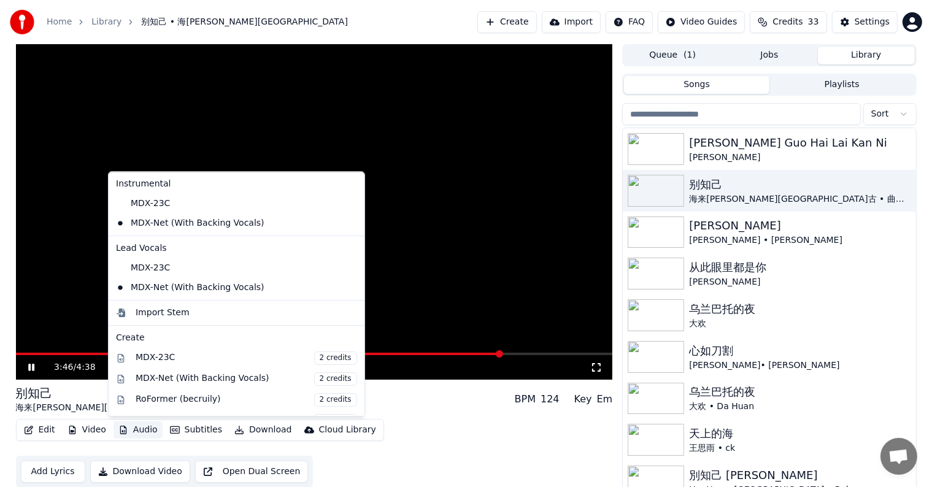
click at [128, 432] on button "Audio" at bounding box center [138, 430] width 49 height 17
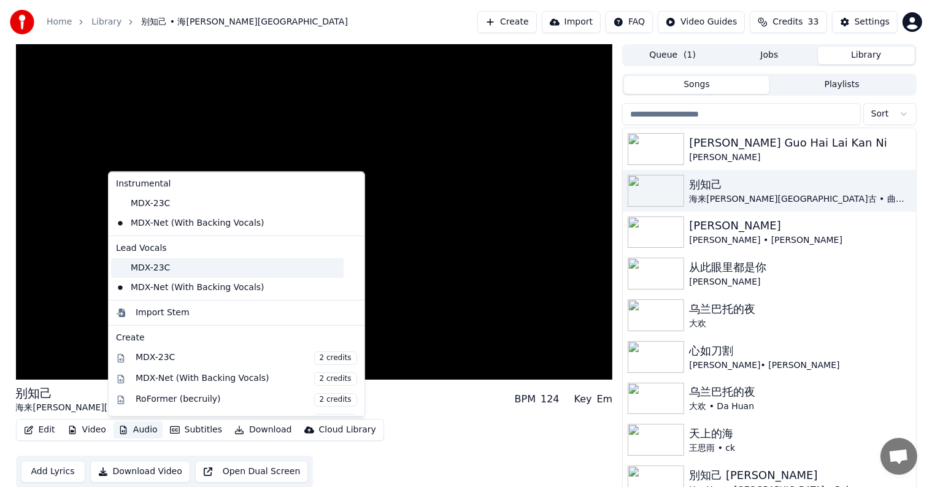
click at [155, 268] on div "MDX-23C" at bounding box center [227, 268] width 233 height 20
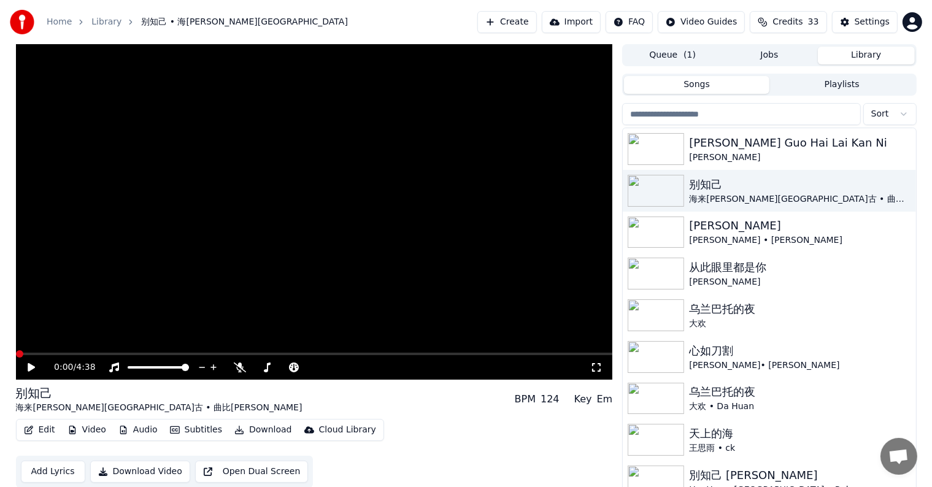
click at [32, 364] on icon at bounding box center [40, 368] width 29 height 10
click at [490, 352] on video at bounding box center [314, 212] width 597 height 336
click at [491, 353] on span at bounding box center [268, 354] width 505 height 2
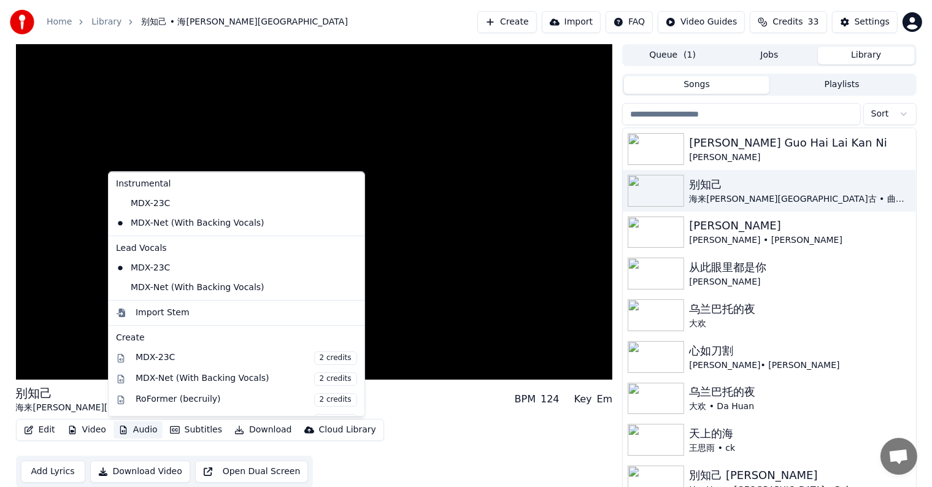
click at [134, 429] on button "Audio" at bounding box center [138, 430] width 49 height 17
click at [123, 290] on div "MDX-Net (With Backing Vocals)" at bounding box center [227, 288] width 233 height 20
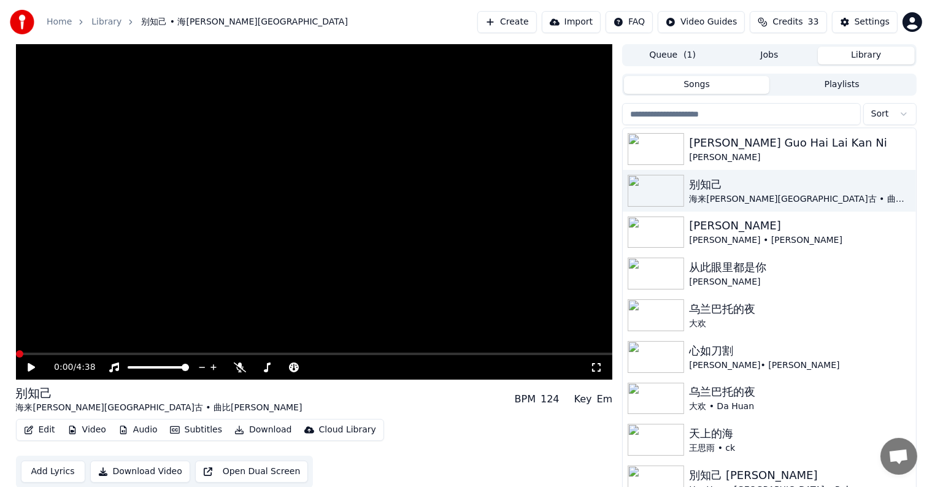
click at [29, 366] on icon at bounding box center [31, 367] width 7 height 9
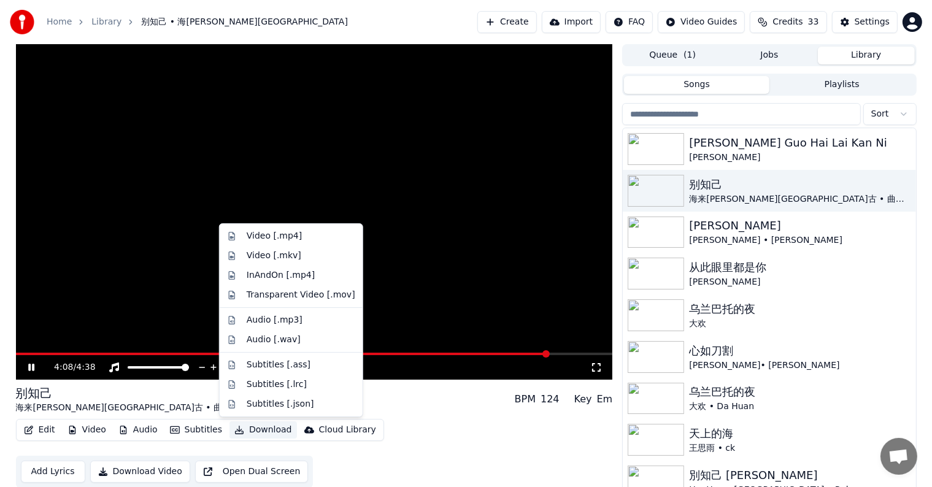
click at [243, 430] on button "Download" at bounding box center [262, 430] width 67 height 17
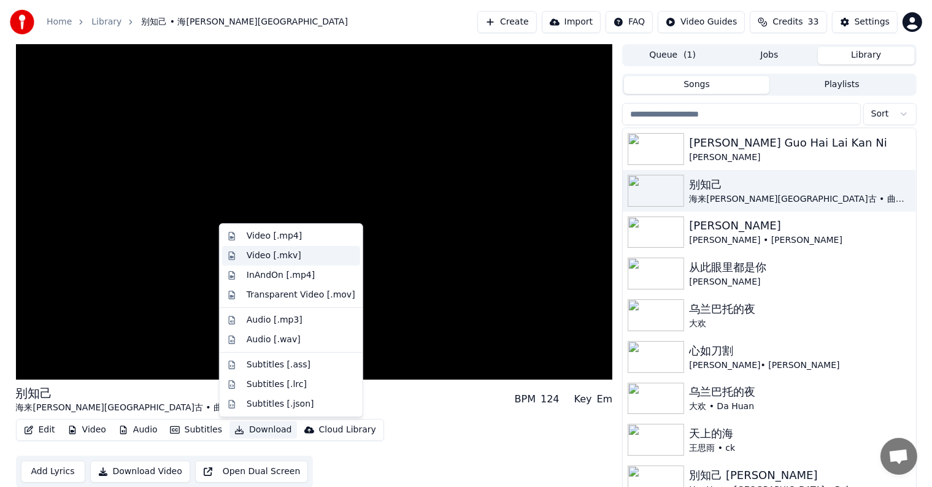
click at [299, 258] on div "Video [.mkv]" at bounding box center [301, 256] width 109 height 12
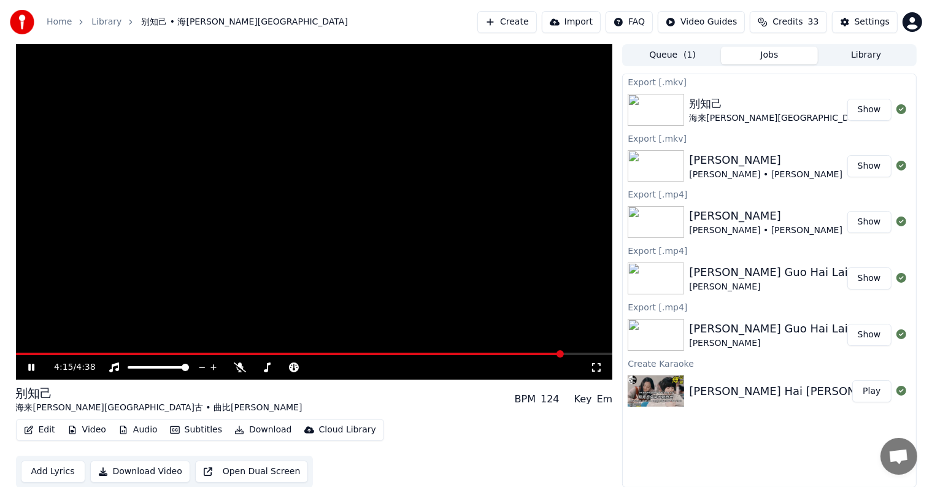
click at [871, 112] on button "Show" at bounding box center [869, 110] width 44 height 22
click at [27, 366] on icon at bounding box center [40, 368] width 29 height 10
click at [861, 112] on button "Show" at bounding box center [869, 110] width 44 height 22
